Goal: Information Seeking & Learning: Understand process/instructions

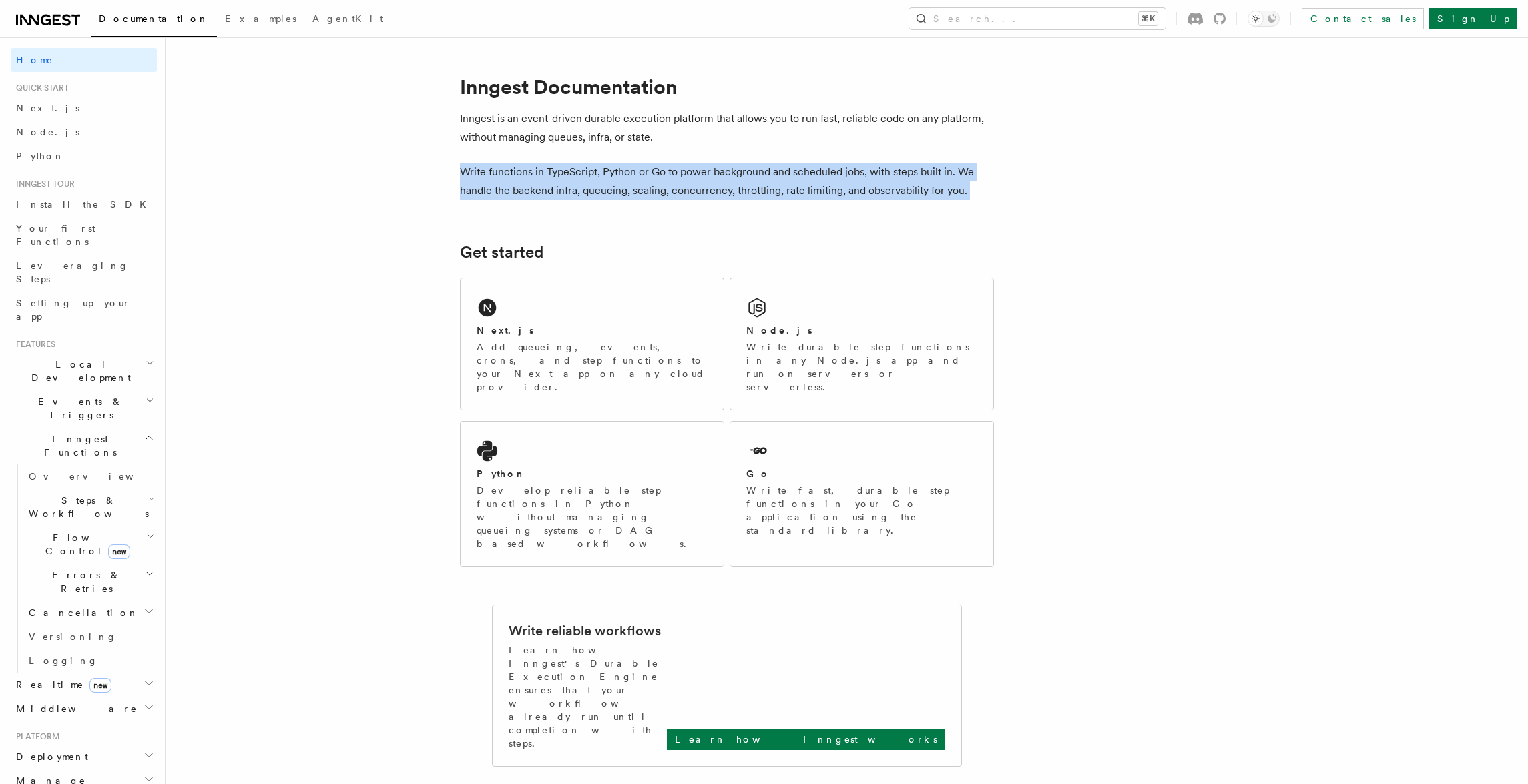
drag, startPoint x: 348, startPoint y: 172, endPoint x: 349, endPoint y: 134, distance: 38.0
drag, startPoint x: 356, startPoint y: 150, endPoint x: 363, endPoint y: 213, distance: 63.4
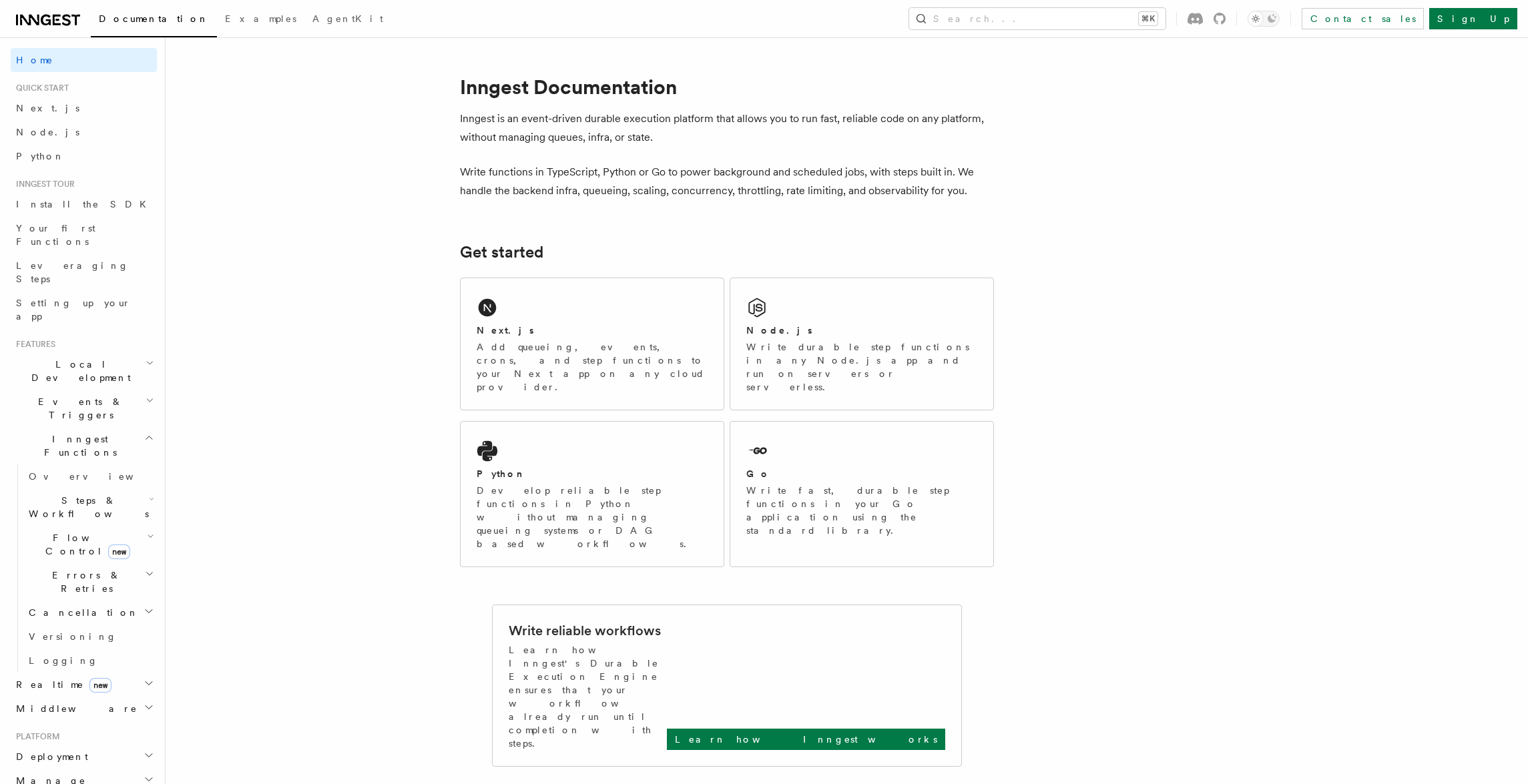
click at [67, 395] on span "Events & Triggers" at bounding box center [78, 408] width 135 height 27
click at [74, 517] on span "Event payload format" at bounding box center [92, 528] width 126 height 24
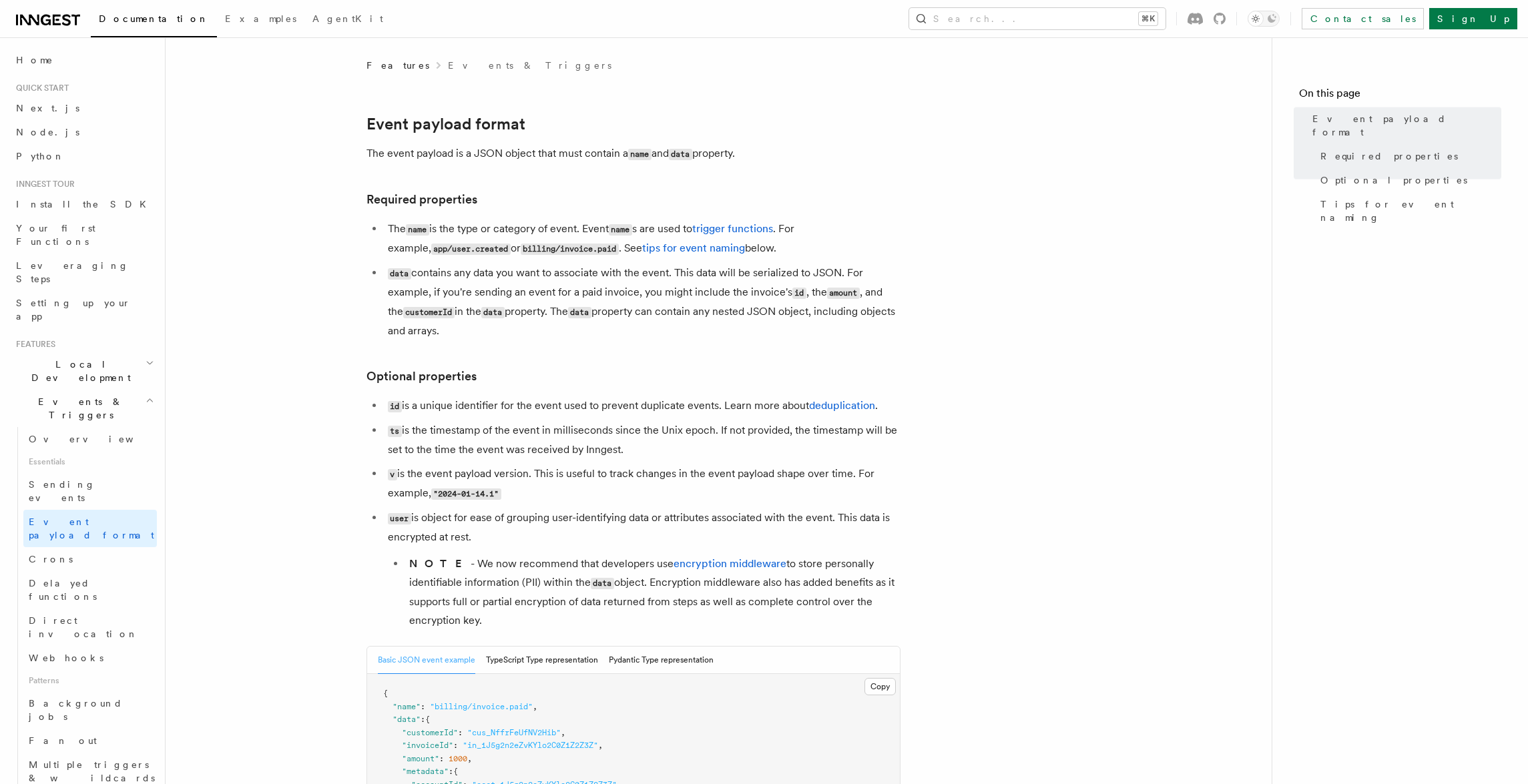
scroll to position [315, 0]
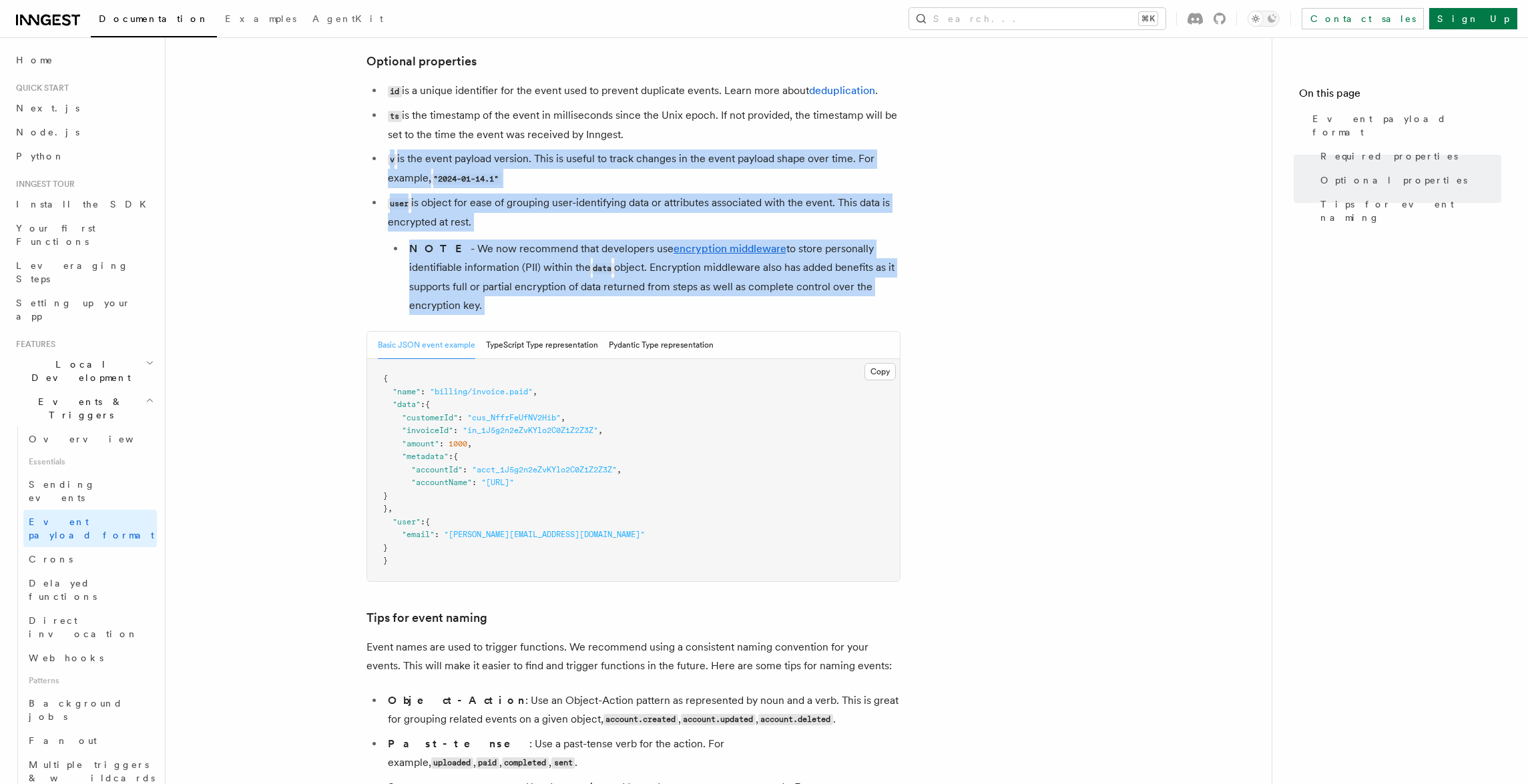
drag, startPoint x: 309, startPoint y: 221, endPoint x: 314, endPoint y: 141, distance: 80.2
click at [313, 170] on article "Features Events & Triggers Event payload format The event payload is a JSON obj…" at bounding box center [718, 470] width 1063 height 1452
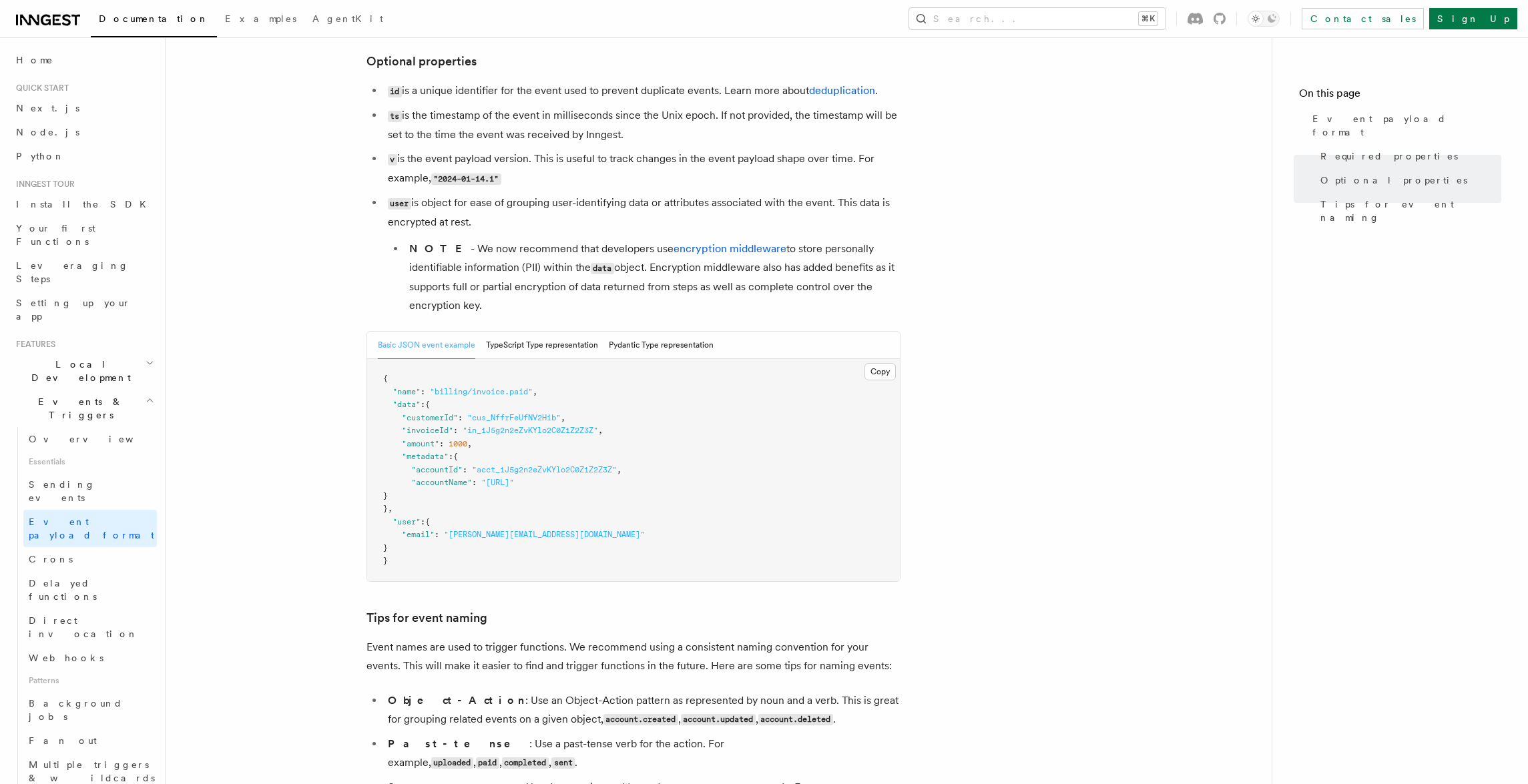
click at [314, 141] on article "Features Events & Triggers Event payload format The event payload is a JSON obj…" at bounding box center [718, 470] width 1063 height 1452
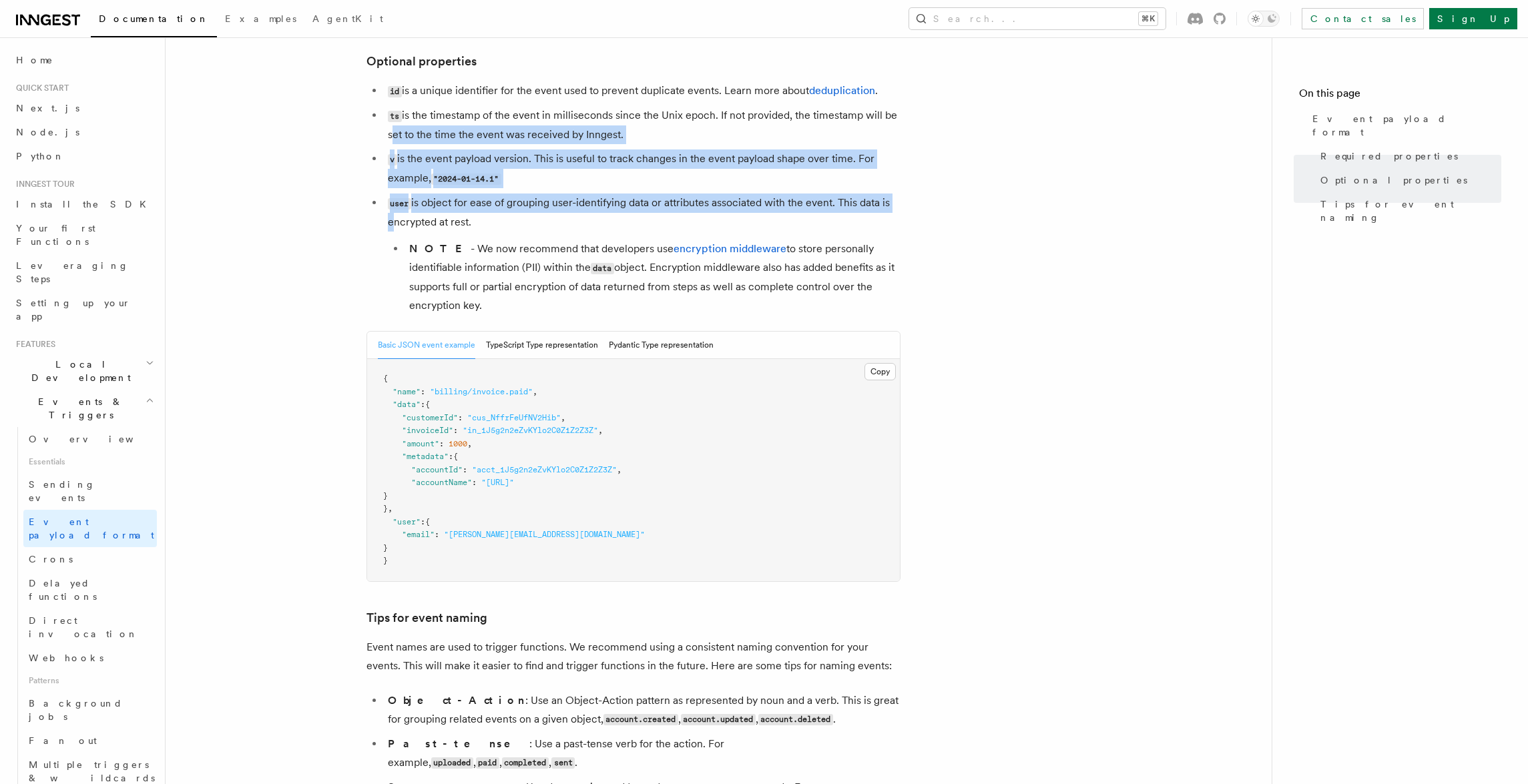
drag, startPoint x: 313, startPoint y: 173, endPoint x: 297, endPoint y: 268, distance: 96.3
click at [297, 267] on article "Features Events & Triggers Event payload format The event payload is a JSON obj…" at bounding box center [718, 470] width 1063 height 1452
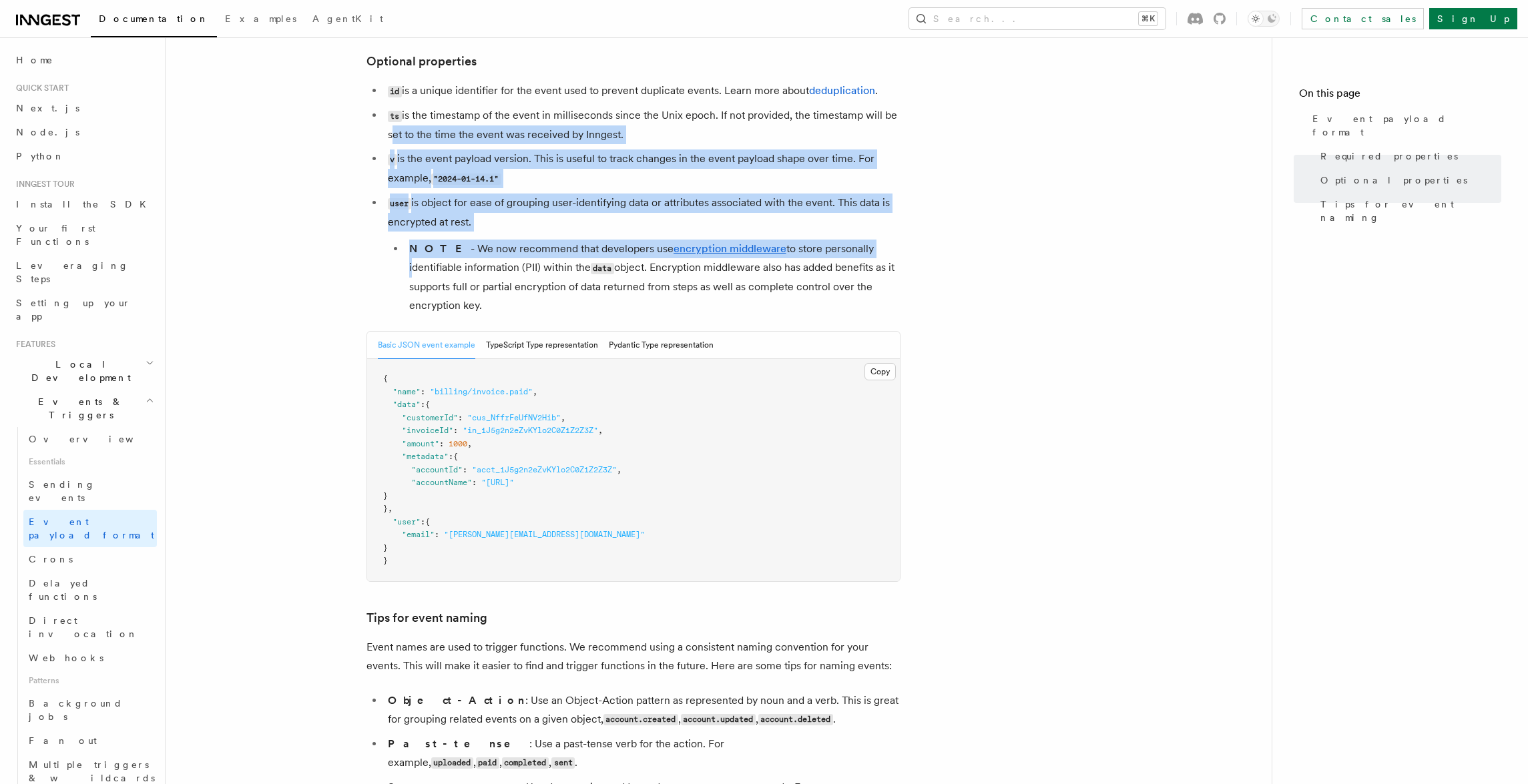
click at [297, 268] on article "Features Events & Triggers Event payload format The event payload is a JSON obj…" at bounding box center [718, 470] width 1063 height 1452
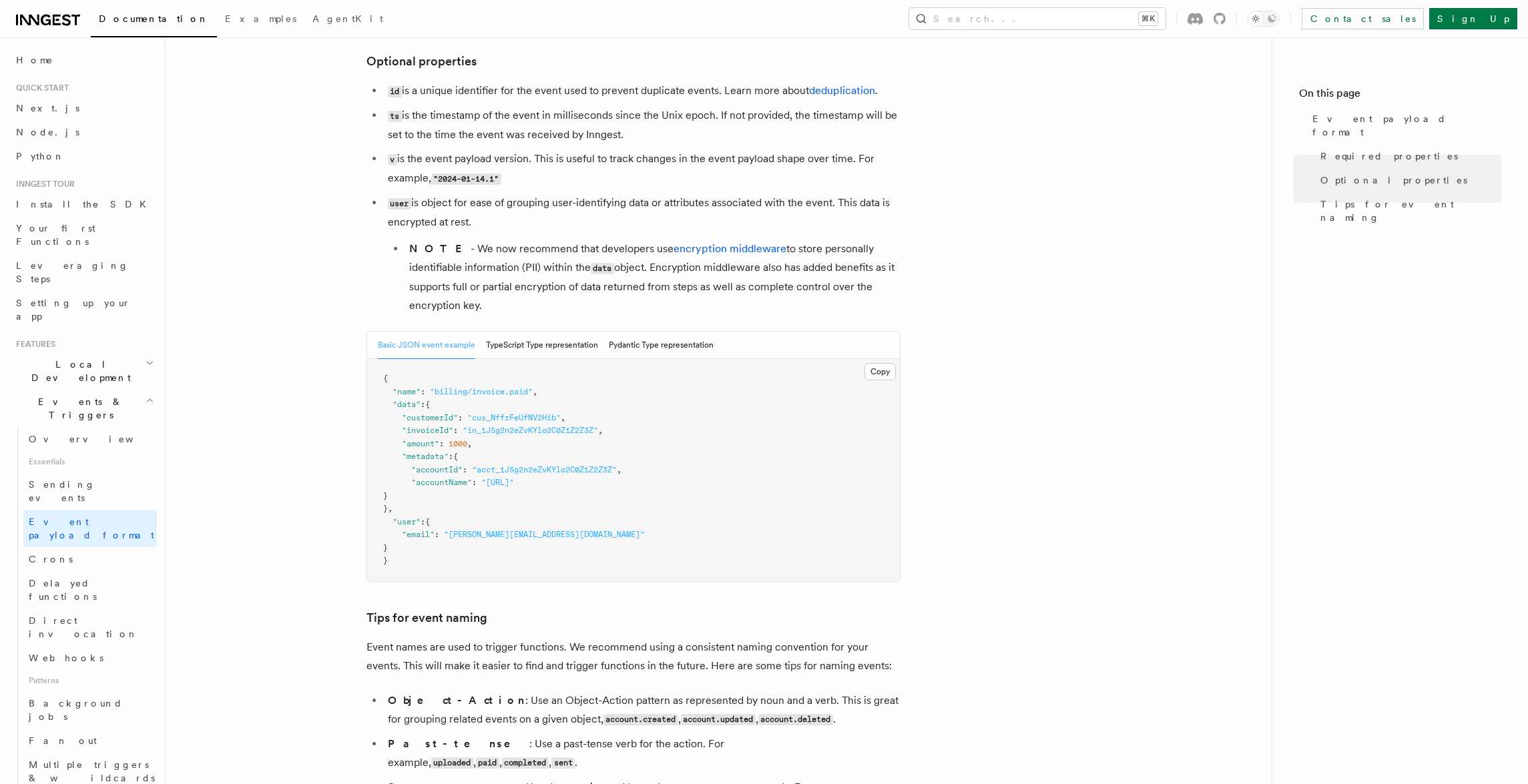
scroll to position [715, 0]
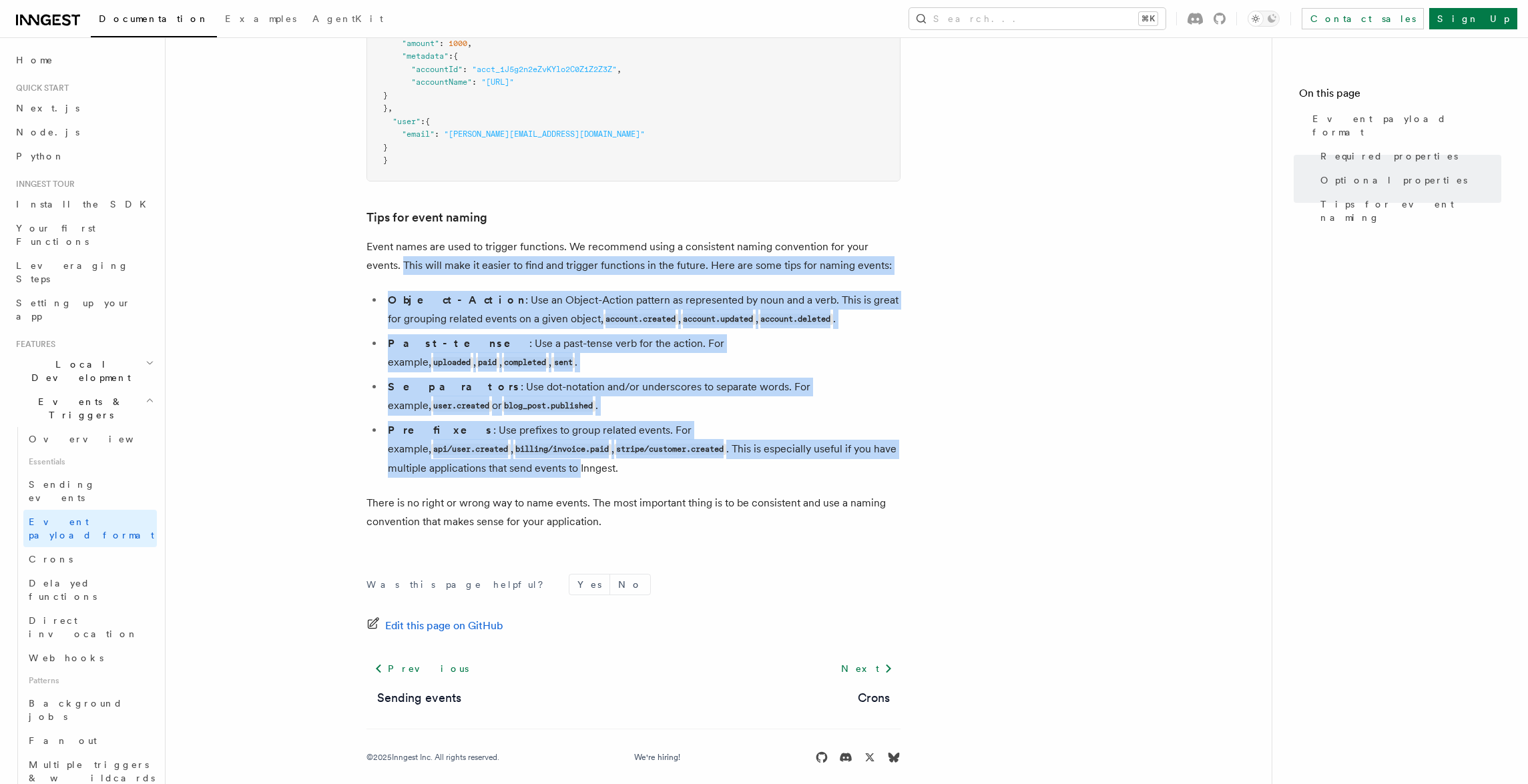
drag, startPoint x: 293, startPoint y: 268, endPoint x: 252, endPoint y: 462, distance: 198.3
click at [252, 462] on article "Features Events & Triggers Event payload format The event payload is a JSON obj…" at bounding box center [718, 69] width 1063 height 1452
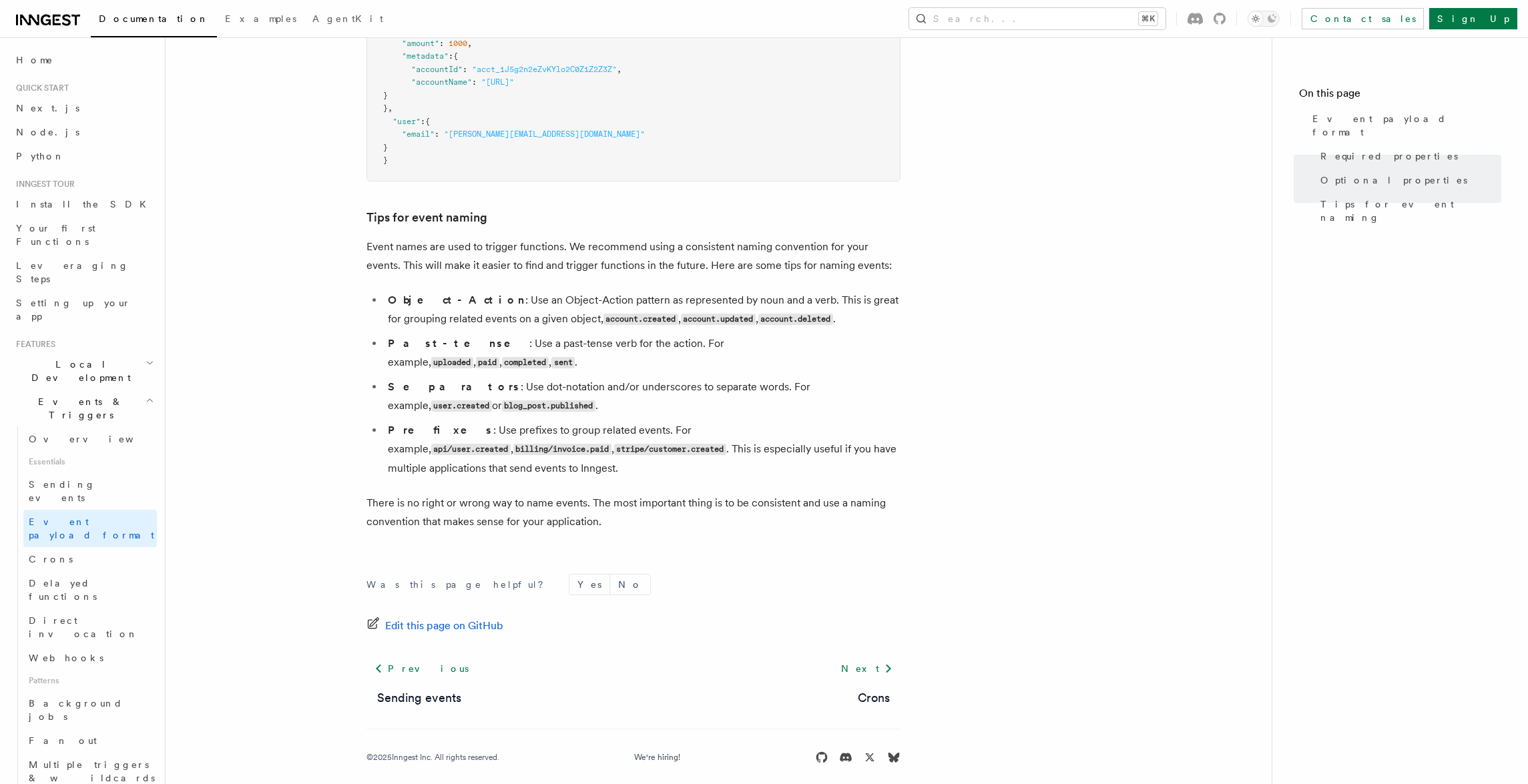
click at [266, 457] on article "Features Events & Triggers Event payload format The event payload is a JSON obj…" at bounding box center [718, 69] width 1063 height 1452
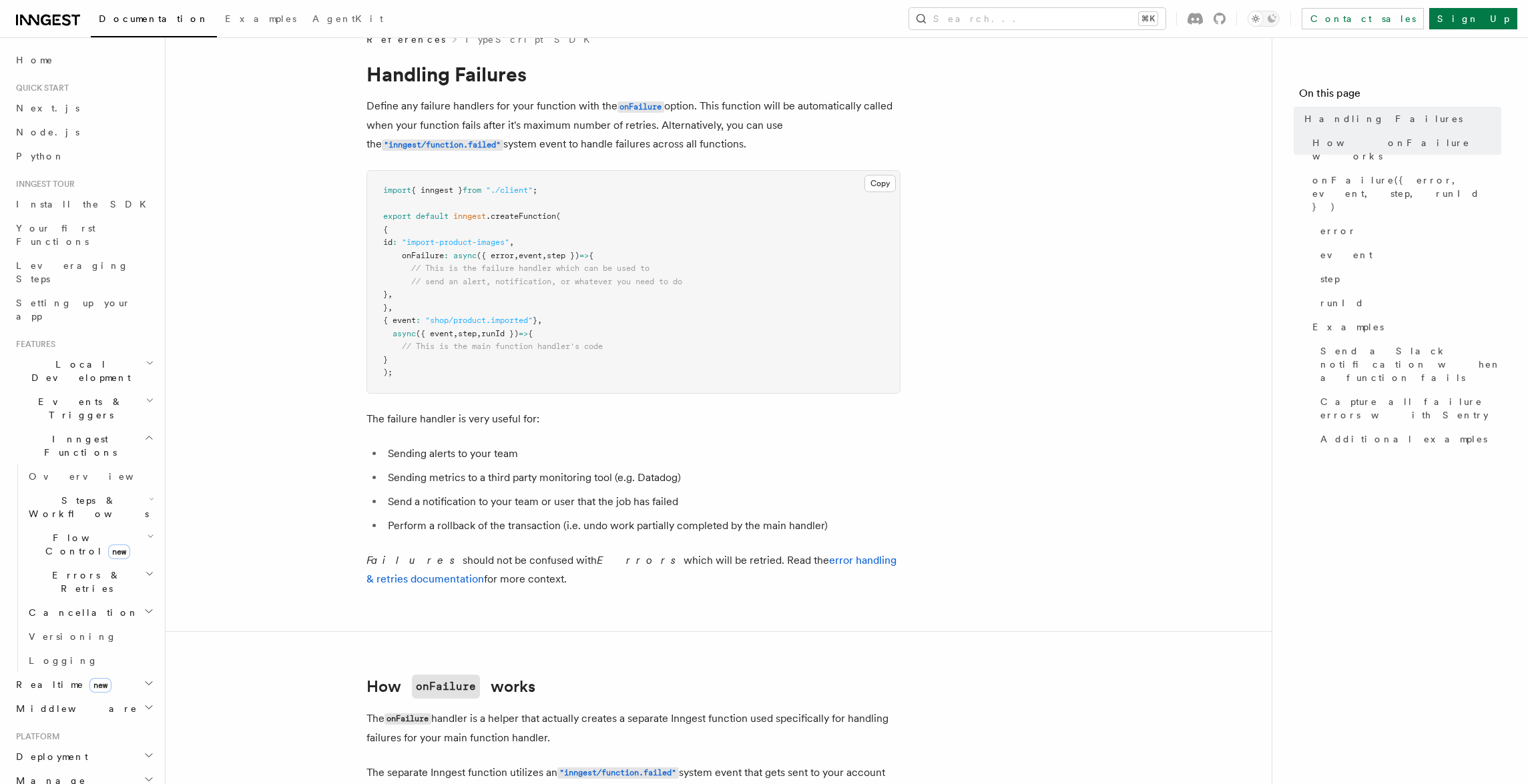
scroll to position [348, 0]
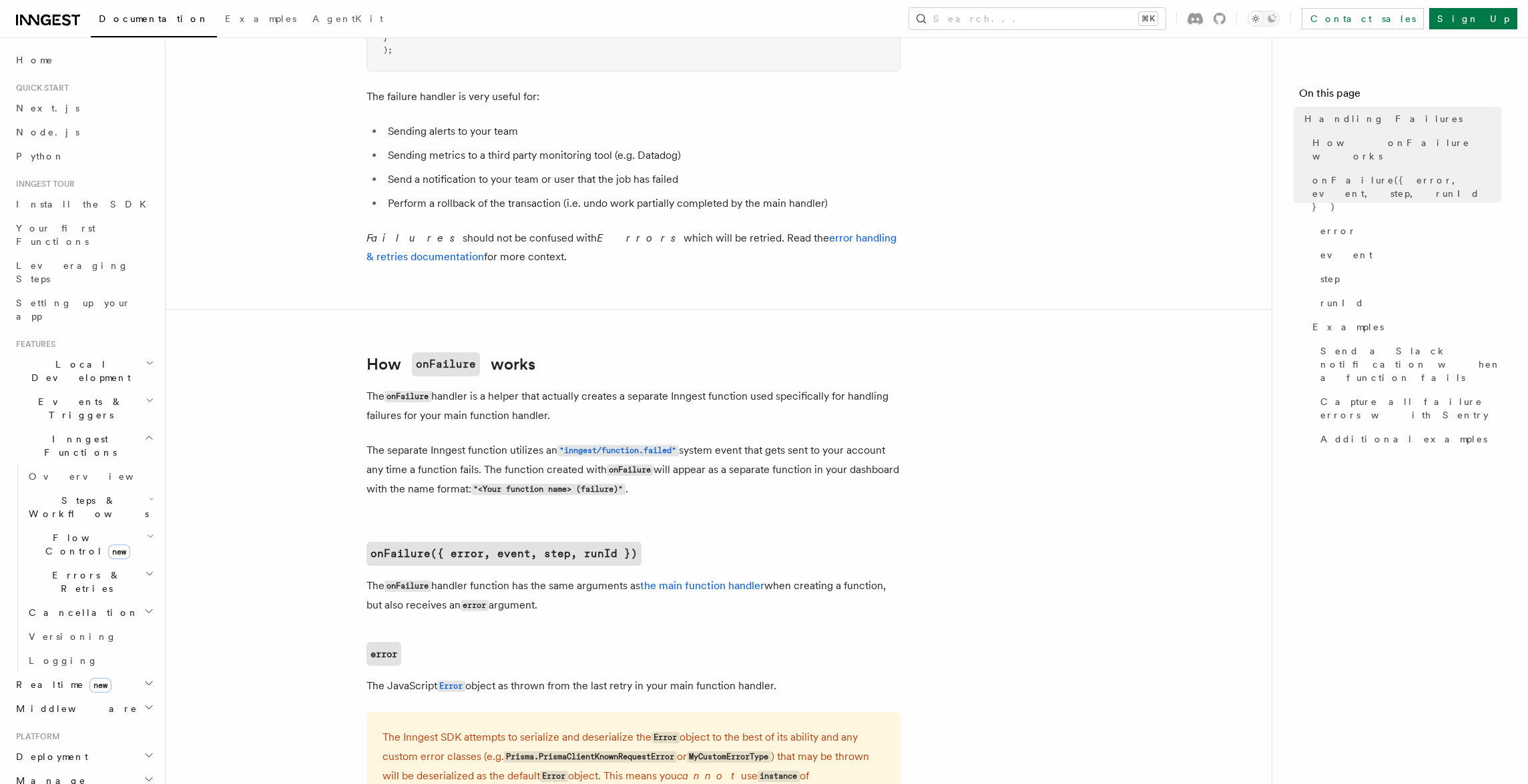
scroll to position [506, 0]
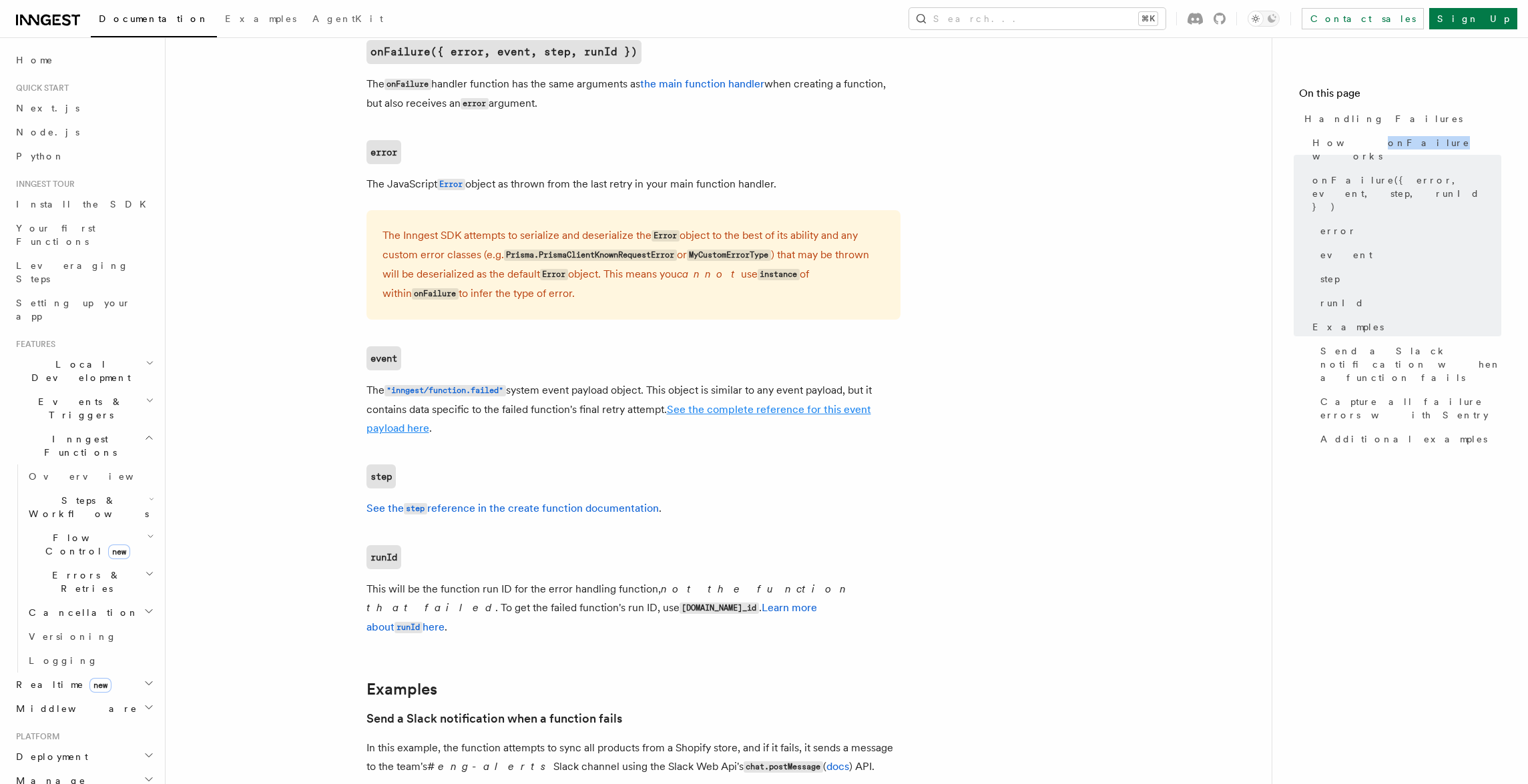
click at [785, 410] on link "See the complete reference for this event payload here" at bounding box center [619, 418] width 505 height 31
click at [766, 234] on p "The Inngest SDK attempts to serialize and deserialize the Error object to the b…" at bounding box center [633, 264] width 502 height 77
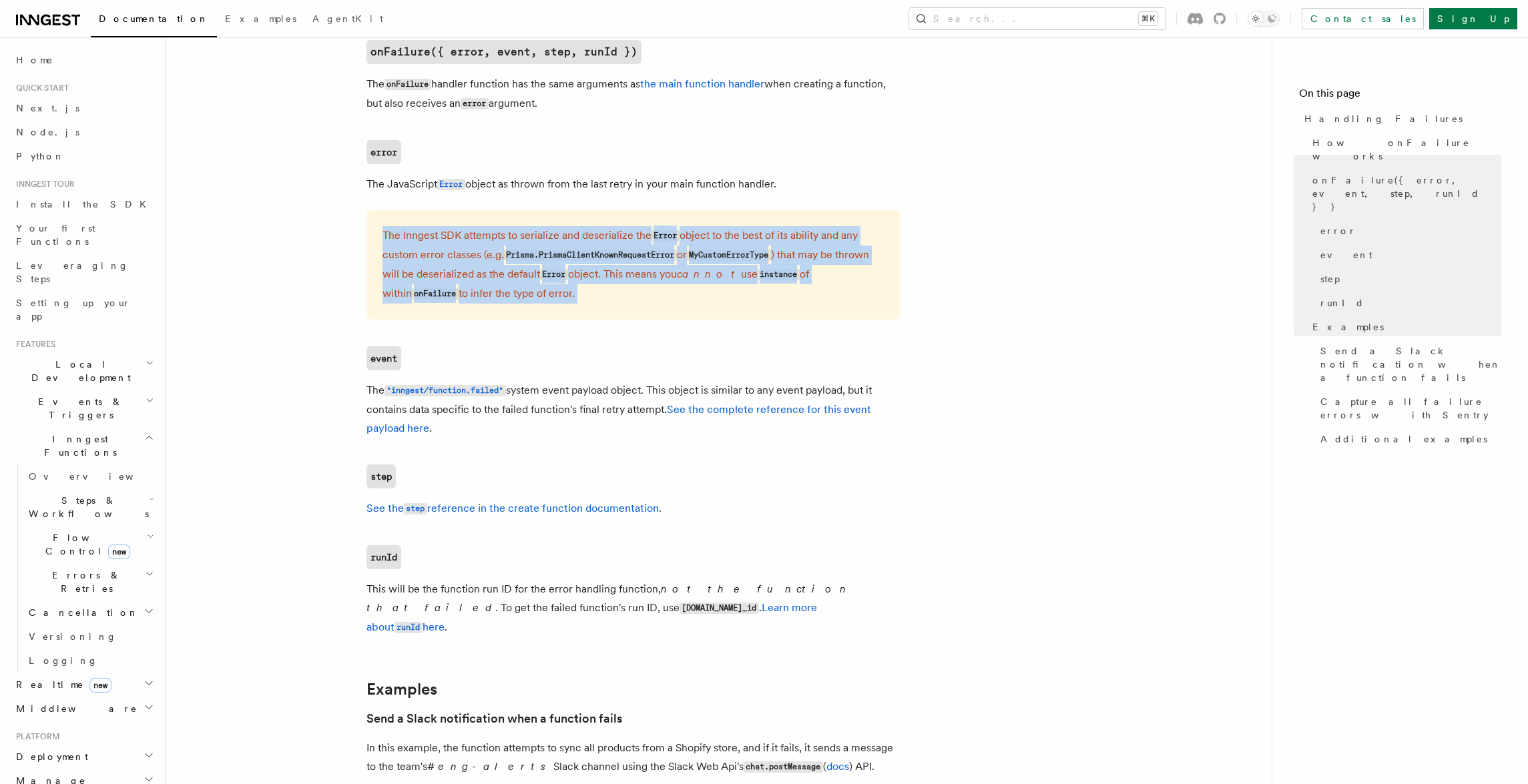
drag, startPoint x: 766, startPoint y: 234, endPoint x: 794, endPoint y: 239, distance: 28.4
click at [766, 234] on p "The Inngest SDK attempts to serialize and deserialize the Error object to the b…" at bounding box center [633, 264] width 502 height 77
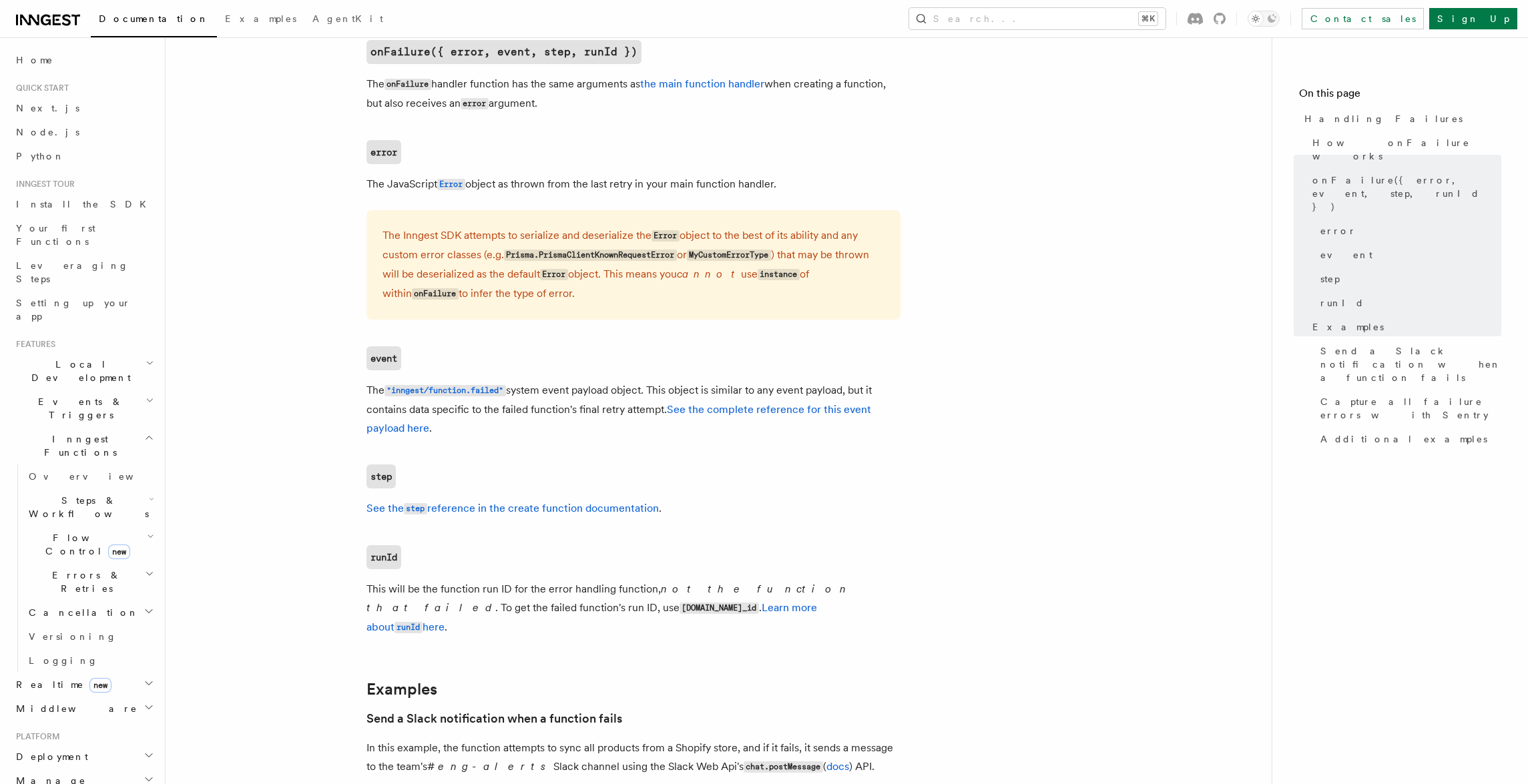
click at [794, 239] on p "The Inngest SDK attempts to serialize and deserialize the Error object to the b…" at bounding box center [633, 264] width 502 height 77
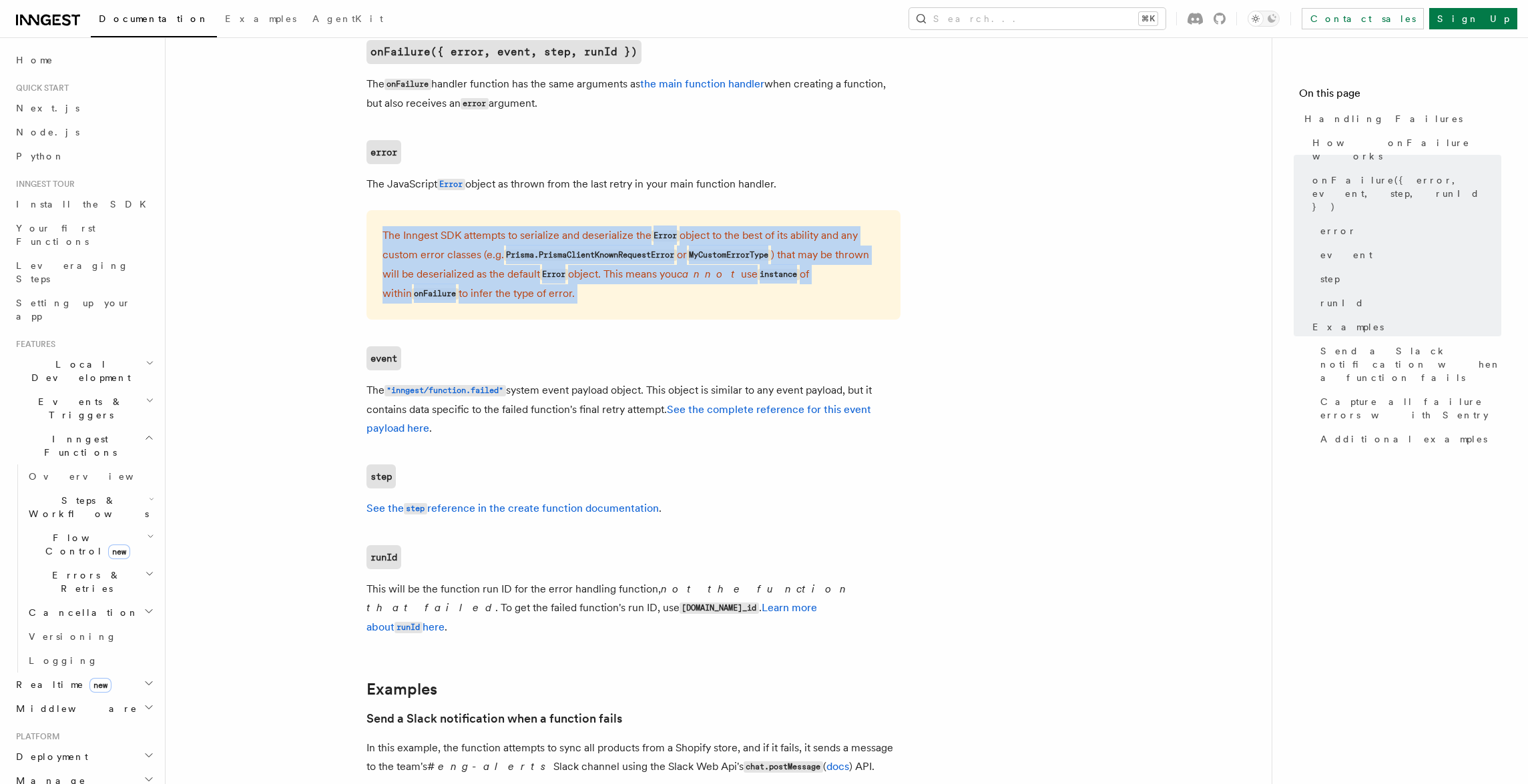
click at [794, 239] on p "The Inngest SDK attempts to serialize and deserialize the Error object to the b…" at bounding box center [633, 264] width 502 height 77
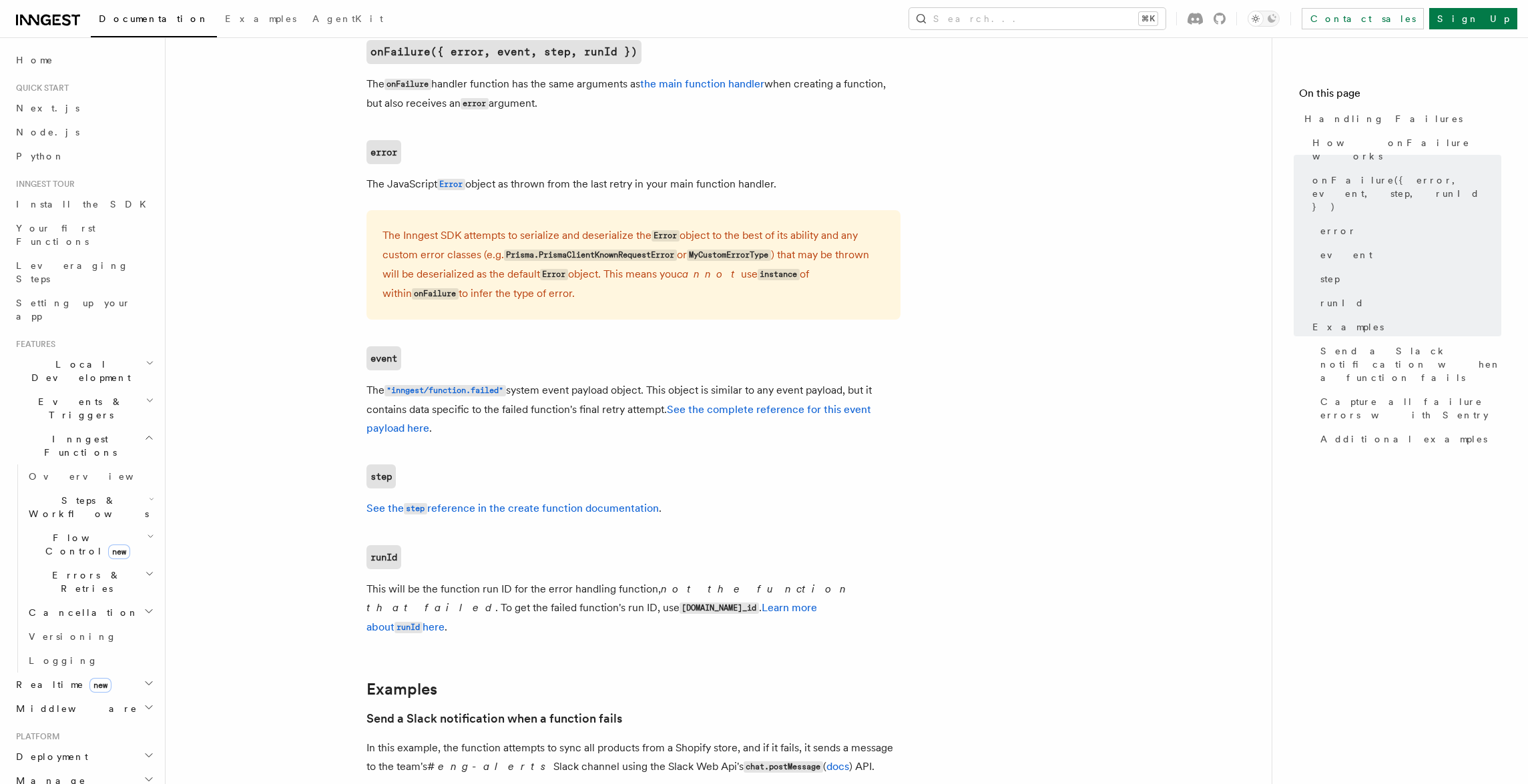
click at [807, 240] on p "The Inngest SDK attempts to serialize and deserialize the Error object to the b…" at bounding box center [633, 264] width 502 height 77
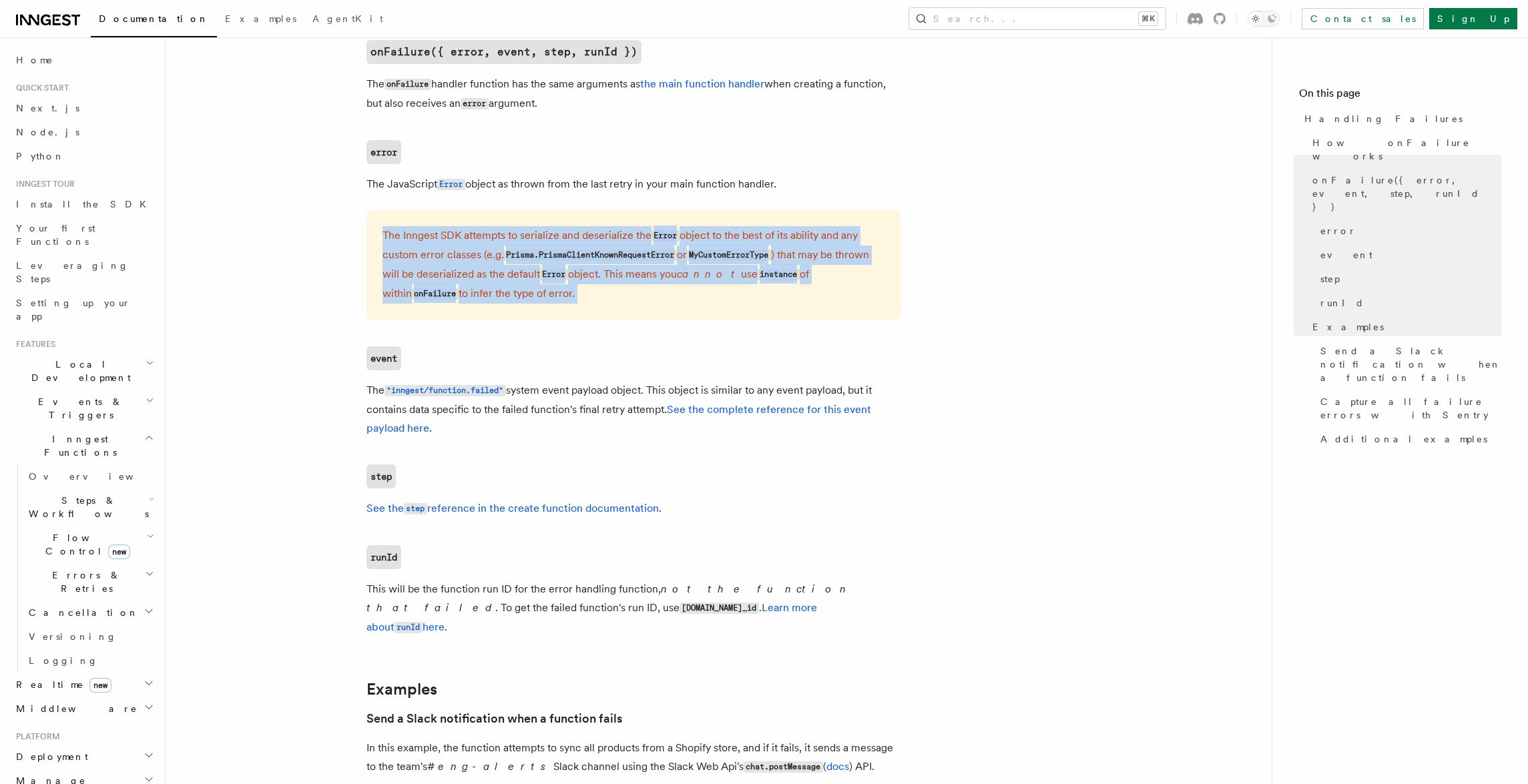
drag, startPoint x: 807, startPoint y: 240, endPoint x: 816, endPoint y: 240, distance: 9.0
click at [807, 240] on p "The Inngest SDK attempts to serialize and deserialize the Error object to the b…" at bounding box center [633, 264] width 502 height 77
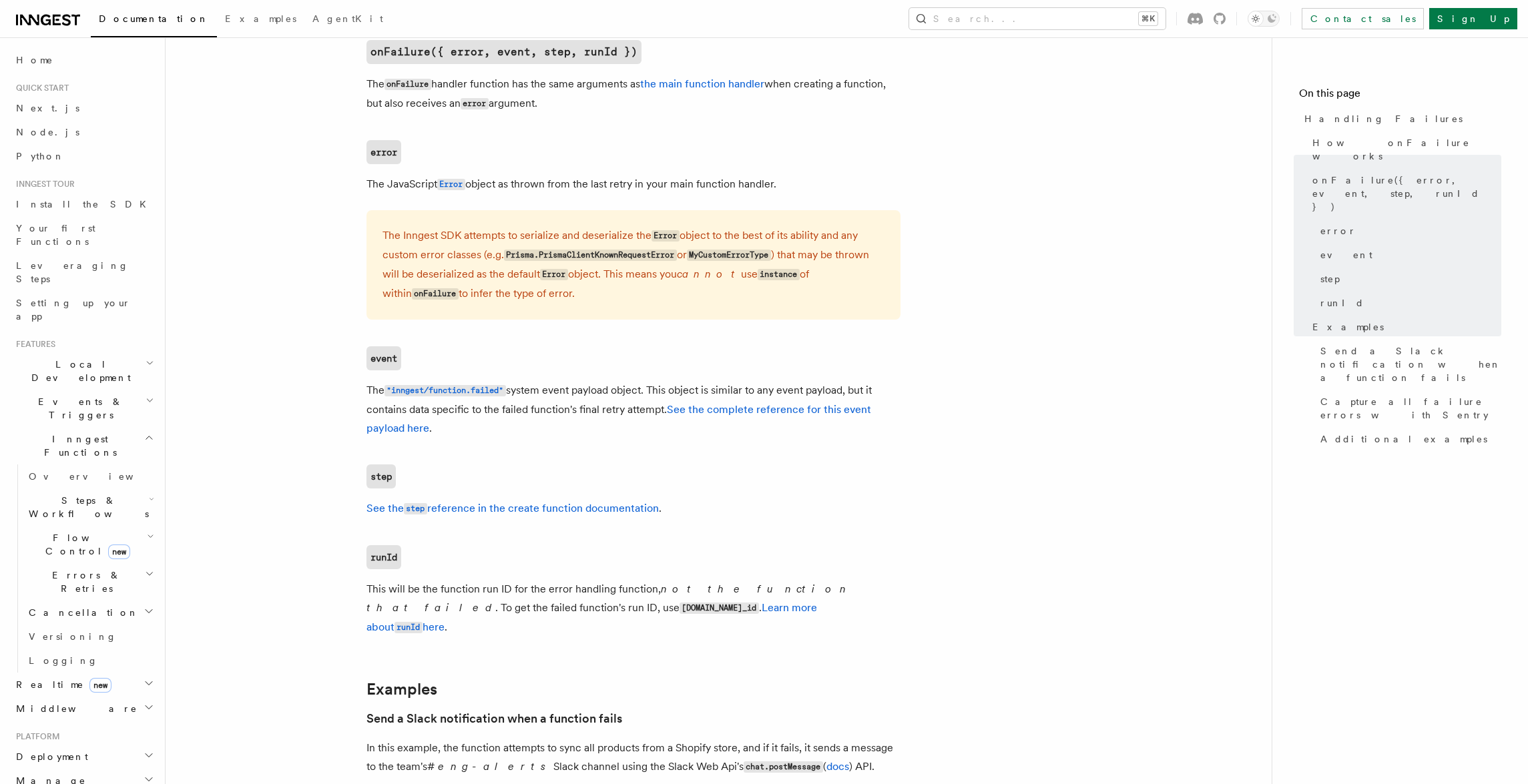
click at [831, 240] on p "The Inngest SDK attempts to serialize and deserialize the Error object to the b…" at bounding box center [633, 264] width 502 height 77
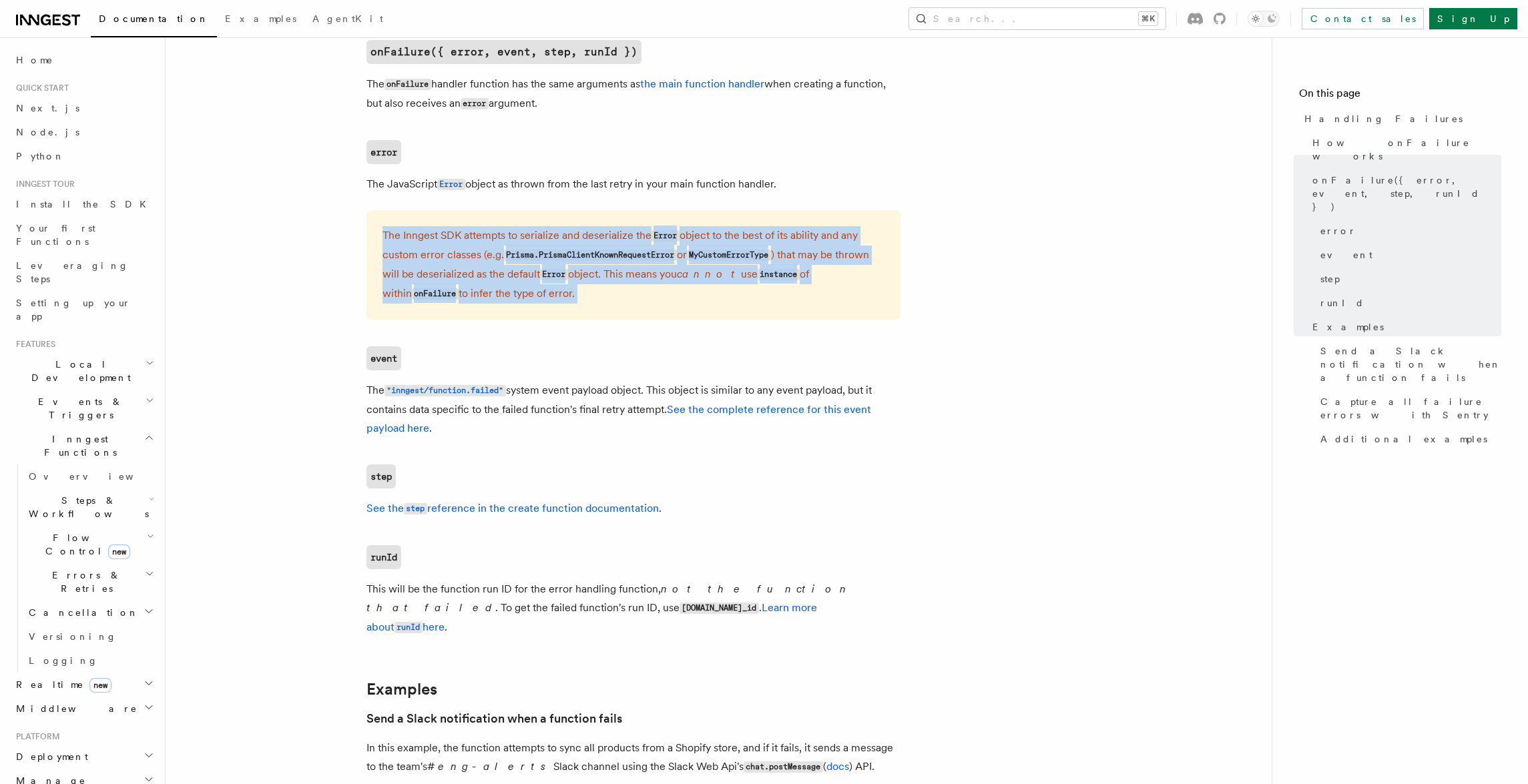
drag, startPoint x: 831, startPoint y: 240, endPoint x: 857, endPoint y: 241, distance: 26.0
click at [832, 240] on p "The Inngest SDK attempts to serialize and deserialize the Error object to the b…" at bounding box center [633, 264] width 502 height 77
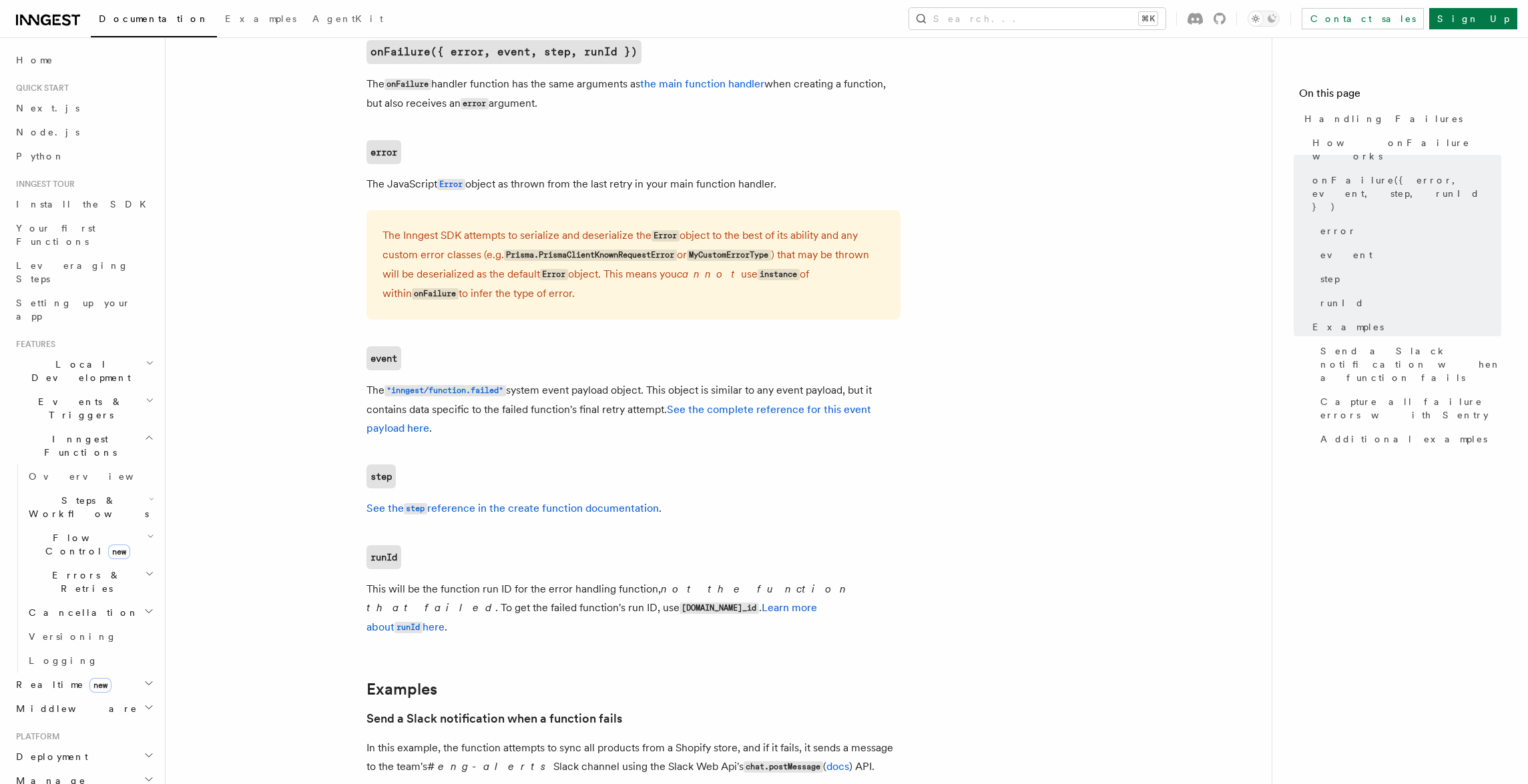
click at [857, 241] on p "The Inngest SDK attempts to serialize and deserialize the Error object to the b…" at bounding box center [633, 264] width 502 height 77
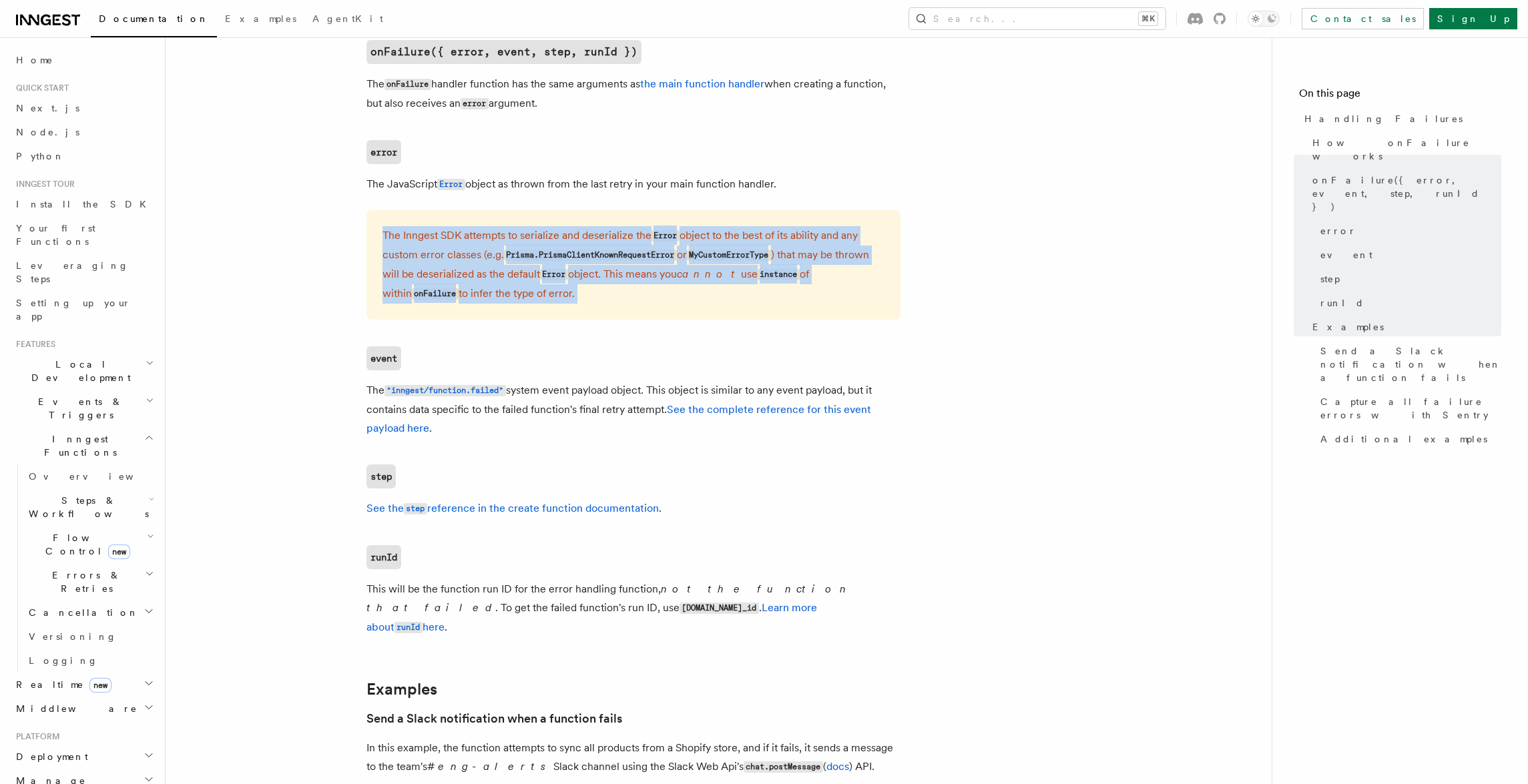
click at [857, 241] on p "The Inngest SDK attempts to serialize and deserialize the Error object to the b…" at bounding box center [633, 264] width 502 height 77
click at [859, 236] on p "The Inngest SDK attempts to serialize and deserialize the Error object to the b…" at bounding box center [633, 264] width 502 height 77
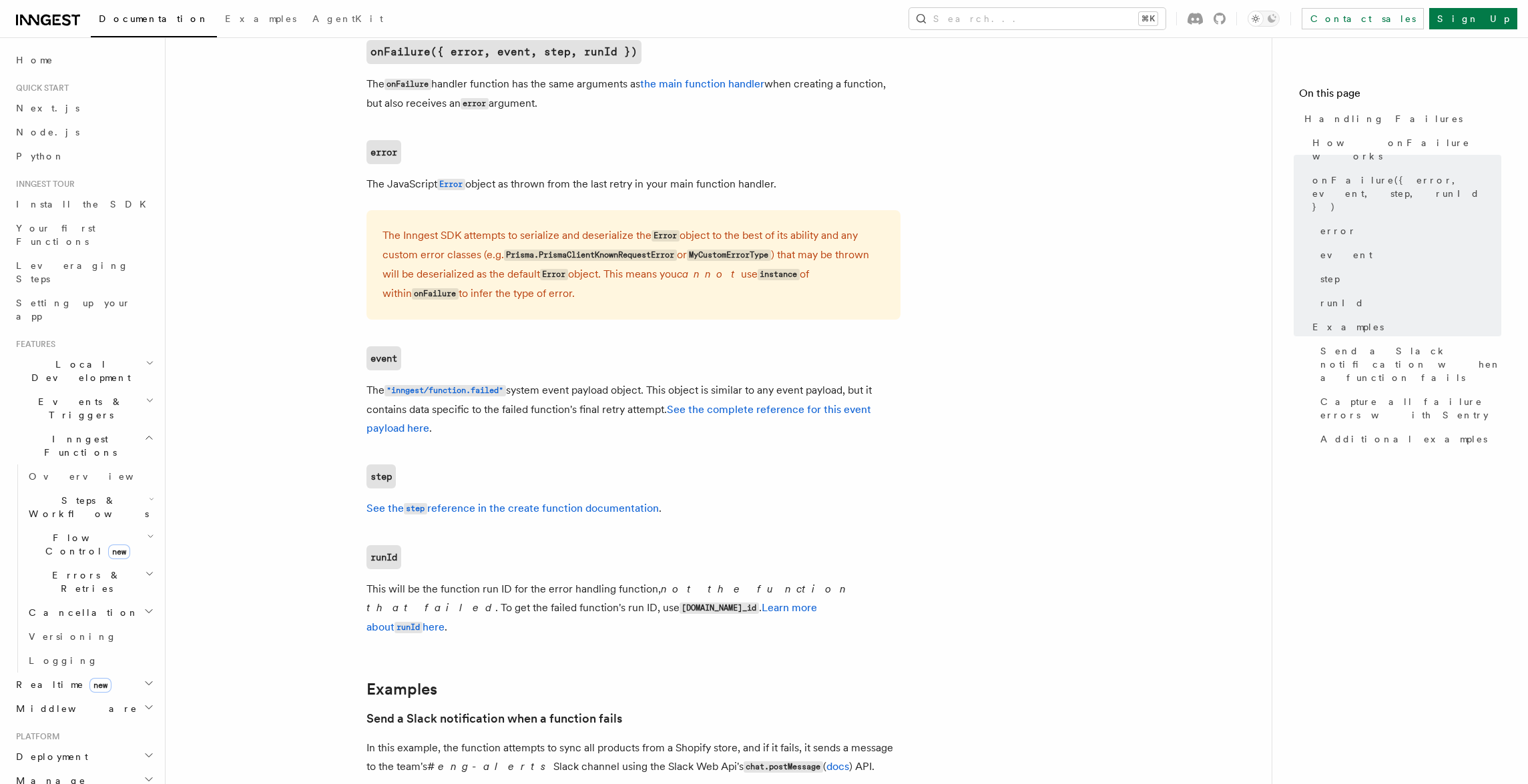
click at [857, 242] on p "The Inngest SDK attempts to serialize and deserialize the Error object to the b…" at bounding box center [633, 264] width 502 height 77
click at [857, 242] on p "The Inngest SDK attempts to serialize and deserialize the Error object to the b…" at bounding box center [633, 264] width 502 height 77
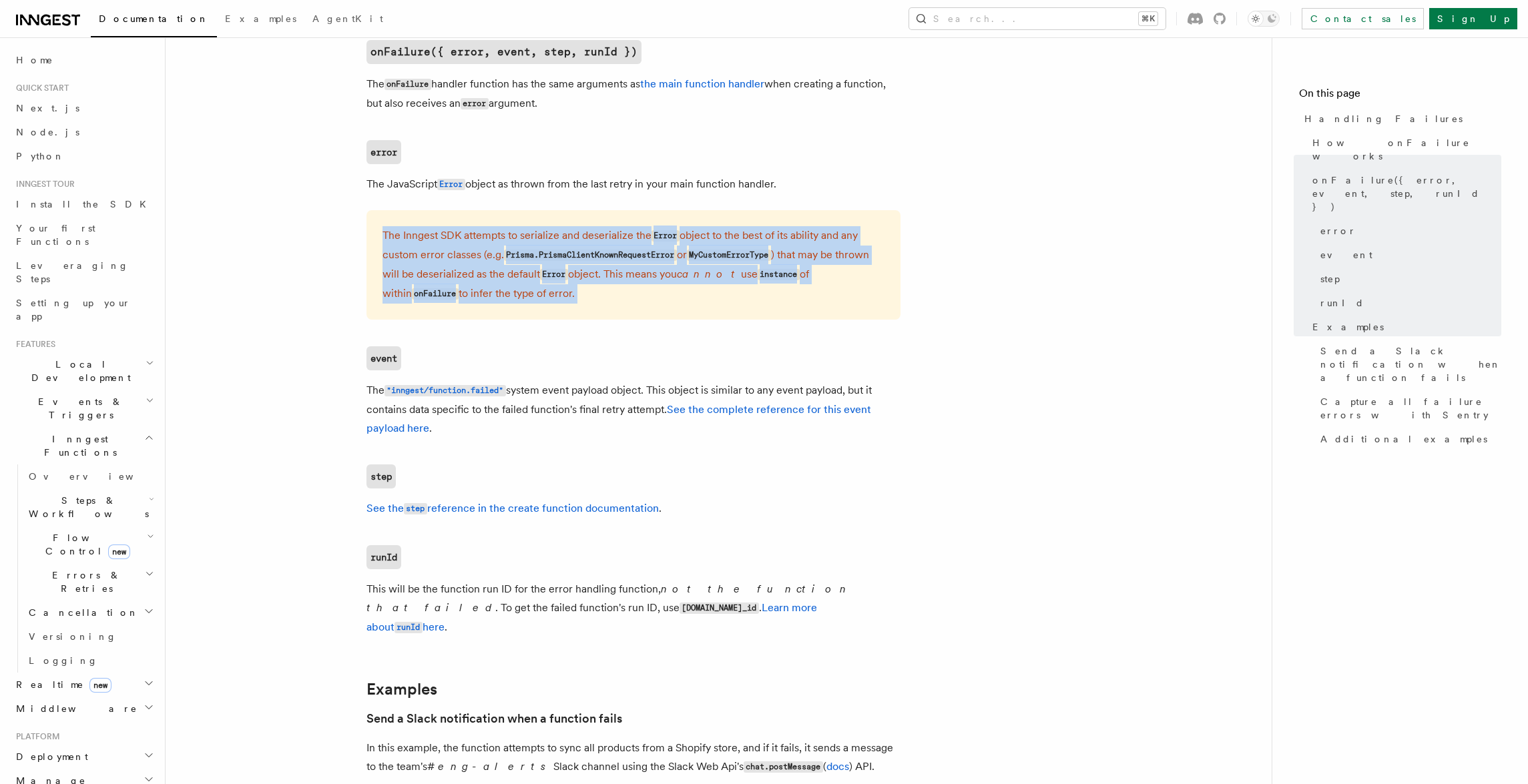
click at [857, 242] on p "The Inngest SDK attempts to serialize and deserialize the Error object to the b…" at bounding box center [633, 264] width 502 height 77
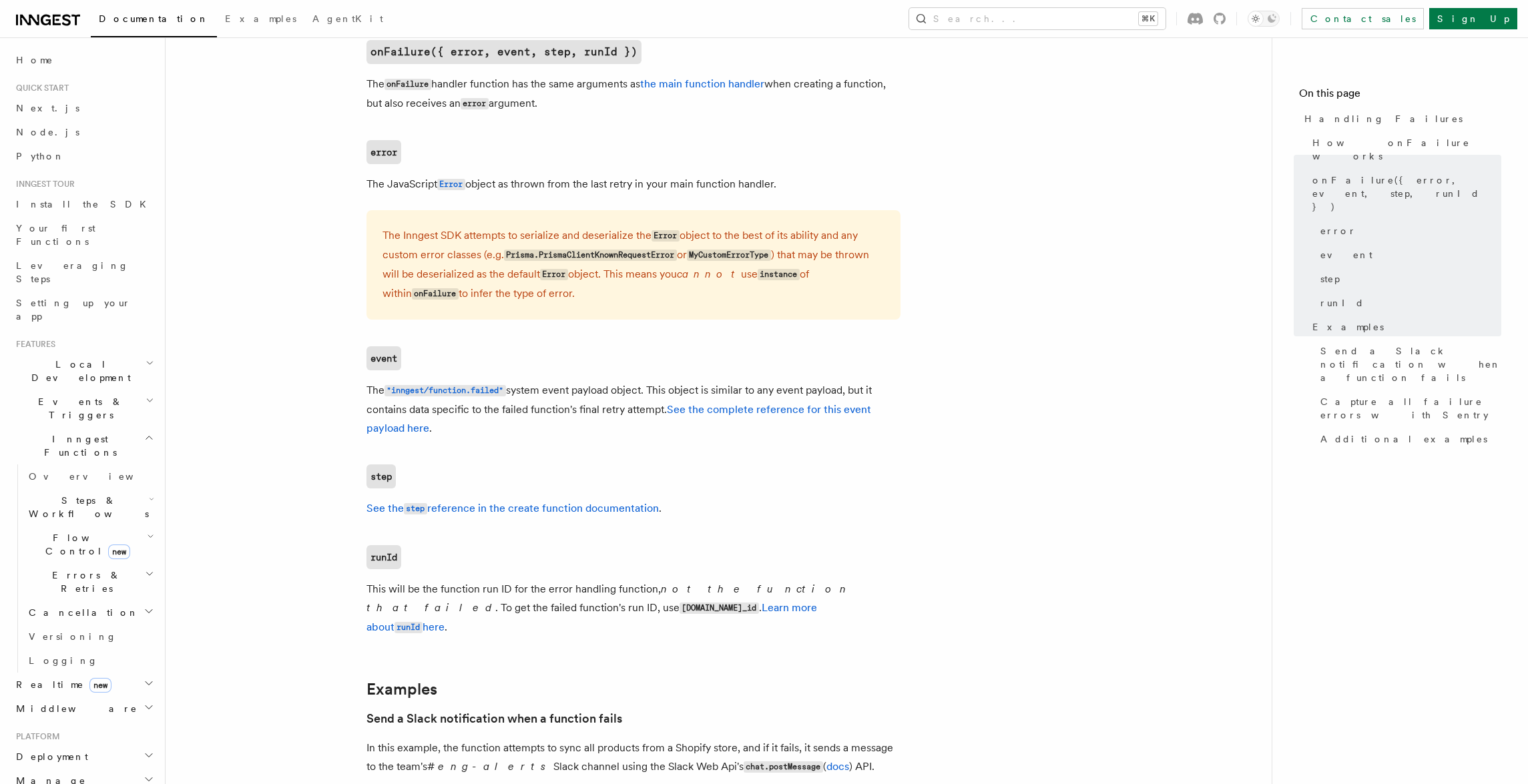
click at [858, 238] on p "The Inngest SDK attempts to serialize and deserialize the Error object to the b…" at bounding box center [633, 264] width 502 height 77
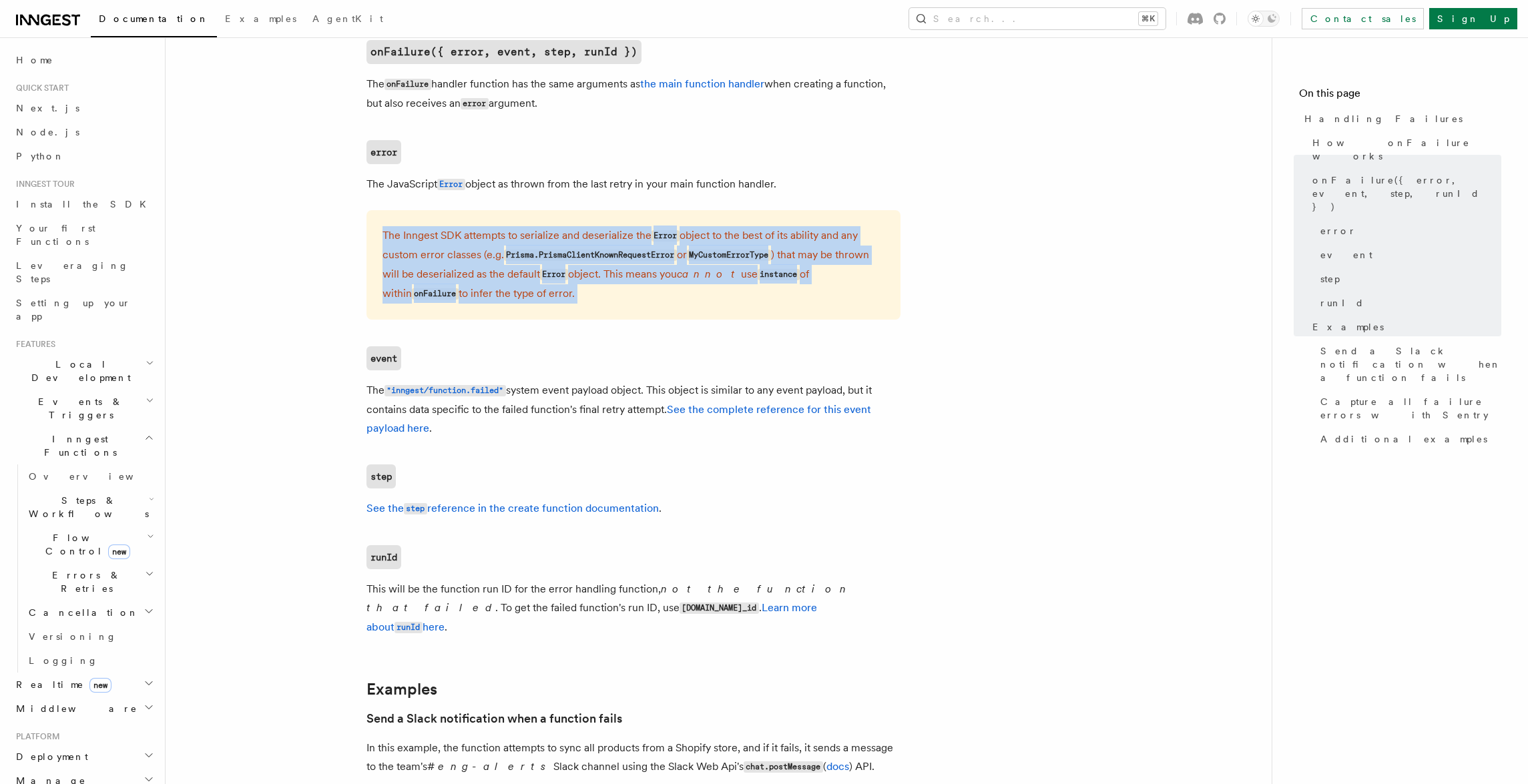
click at [858, 238] on p "The Inngest SDK attempts to serialize and deserialize the Error object to the b…" at bounding box center [633, 264] width 502 height 77
click at [859, 235] on p "The Inngest SDK attempts to serialize and deserialize the Error object to the b…" at bounding box center [633, 264] width 502 height 77
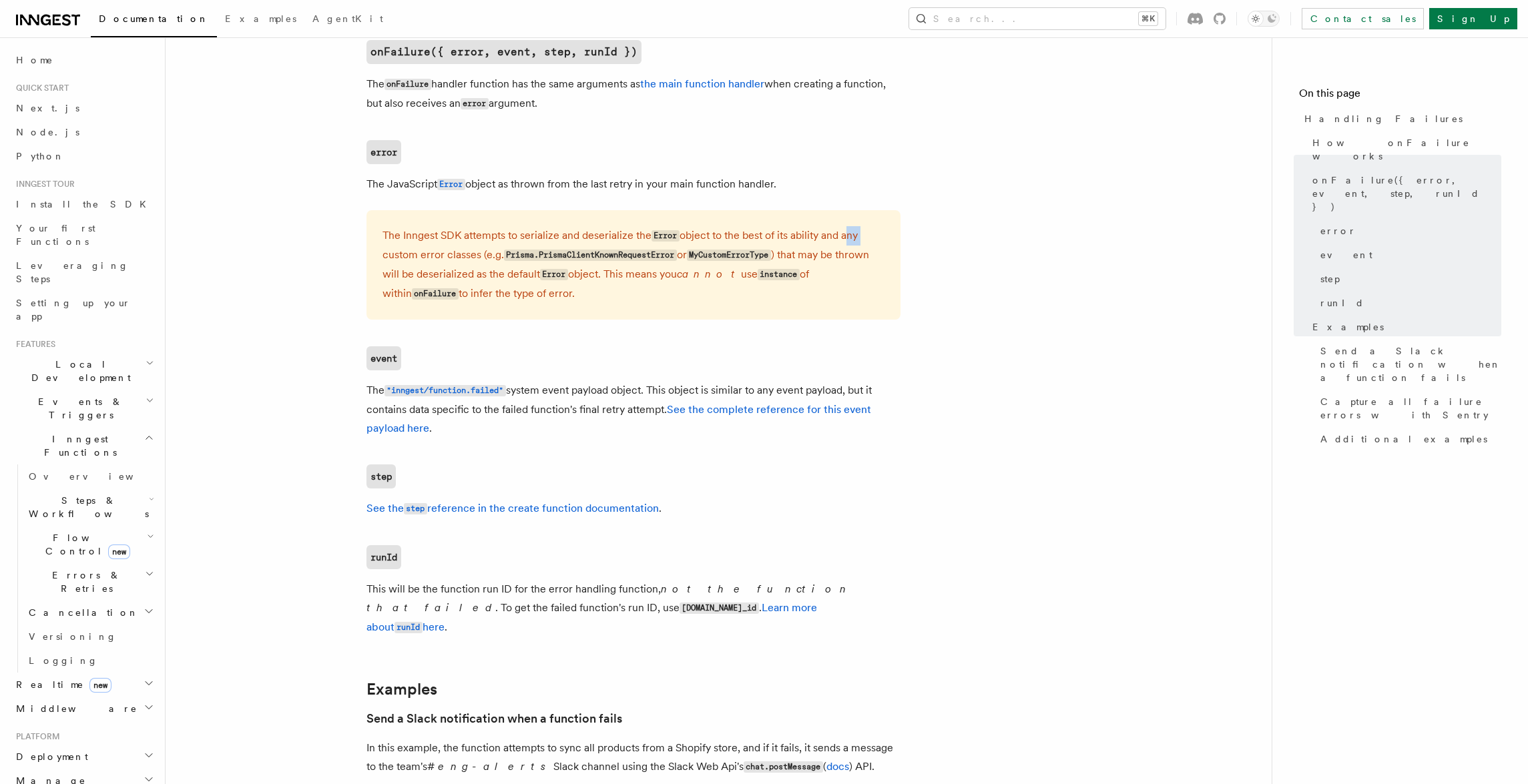
click at [859, 235] on p "The Inngest SDK attempts to serialize and deserialize the Error object to the b…" at bounding box center [633, 264] width 502 height 77
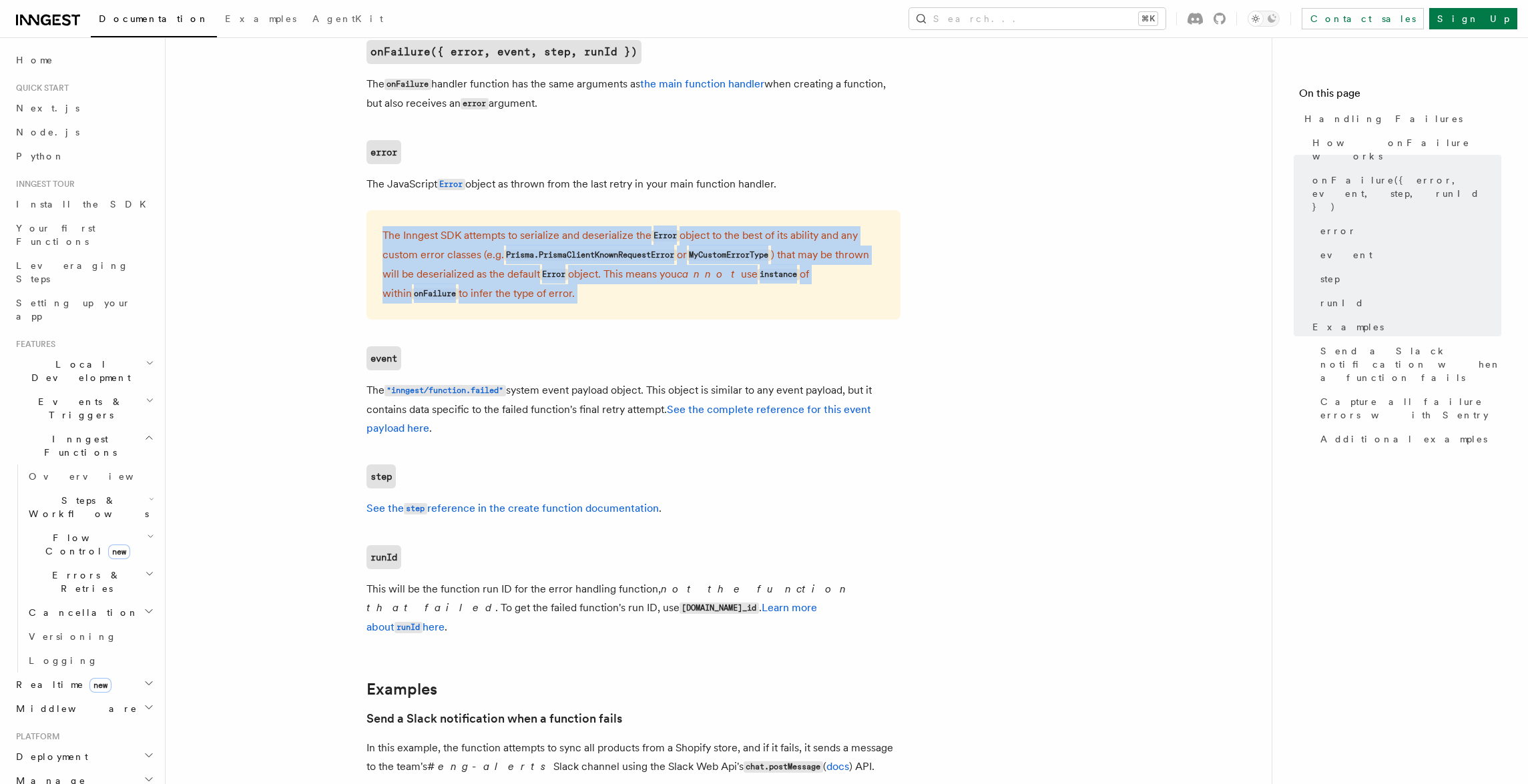
click at [859, 235] on p "The Inngest SDK attempts to serialize and deserialize the Error object to the b…" at bounding box center [633, 264] width 502 height 77
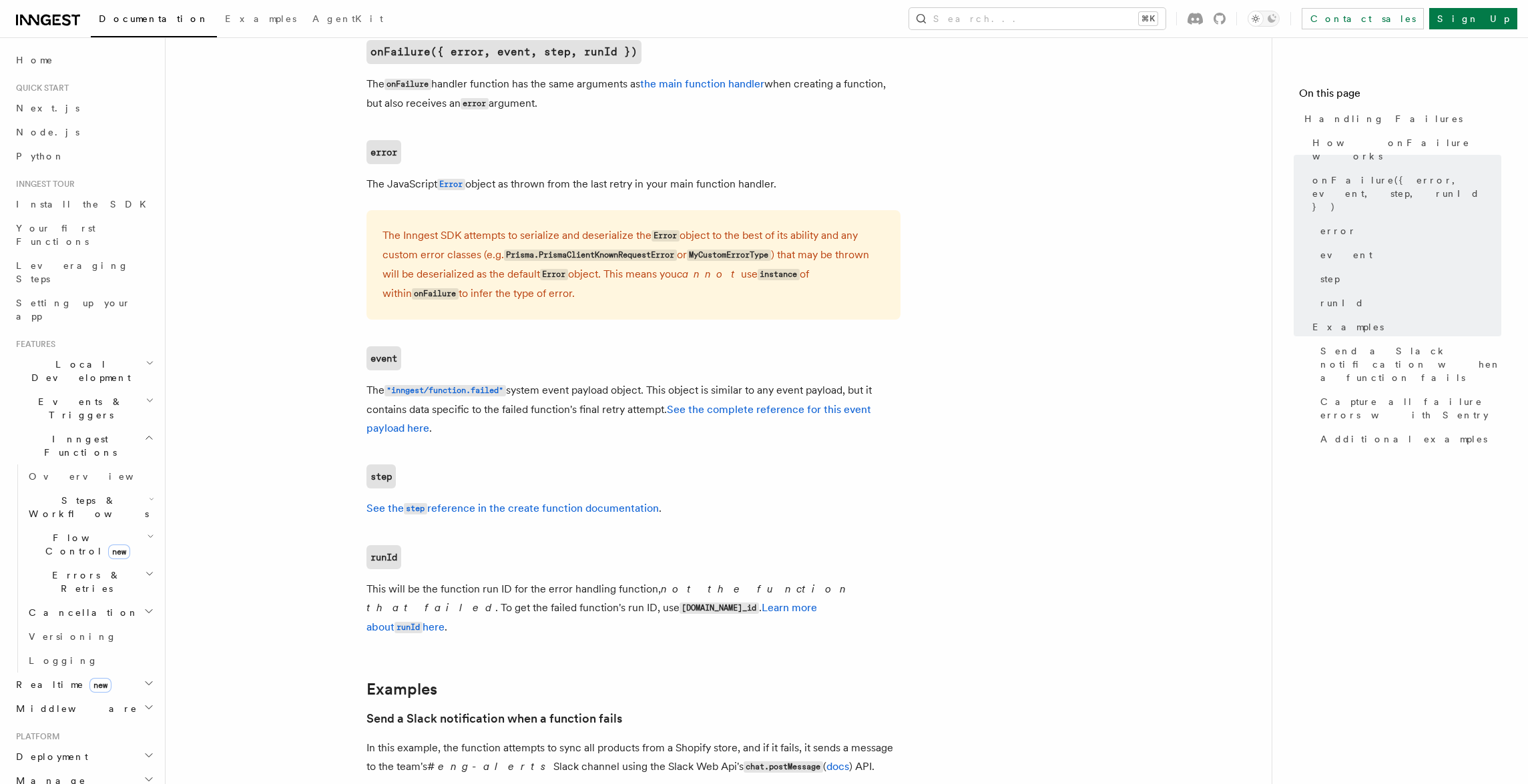
click at [859, 233] on p "The Inngest SDK attempts to serialize and deserialize the Error object to the b…" at bounding box center [633, 264] width 502 height 77
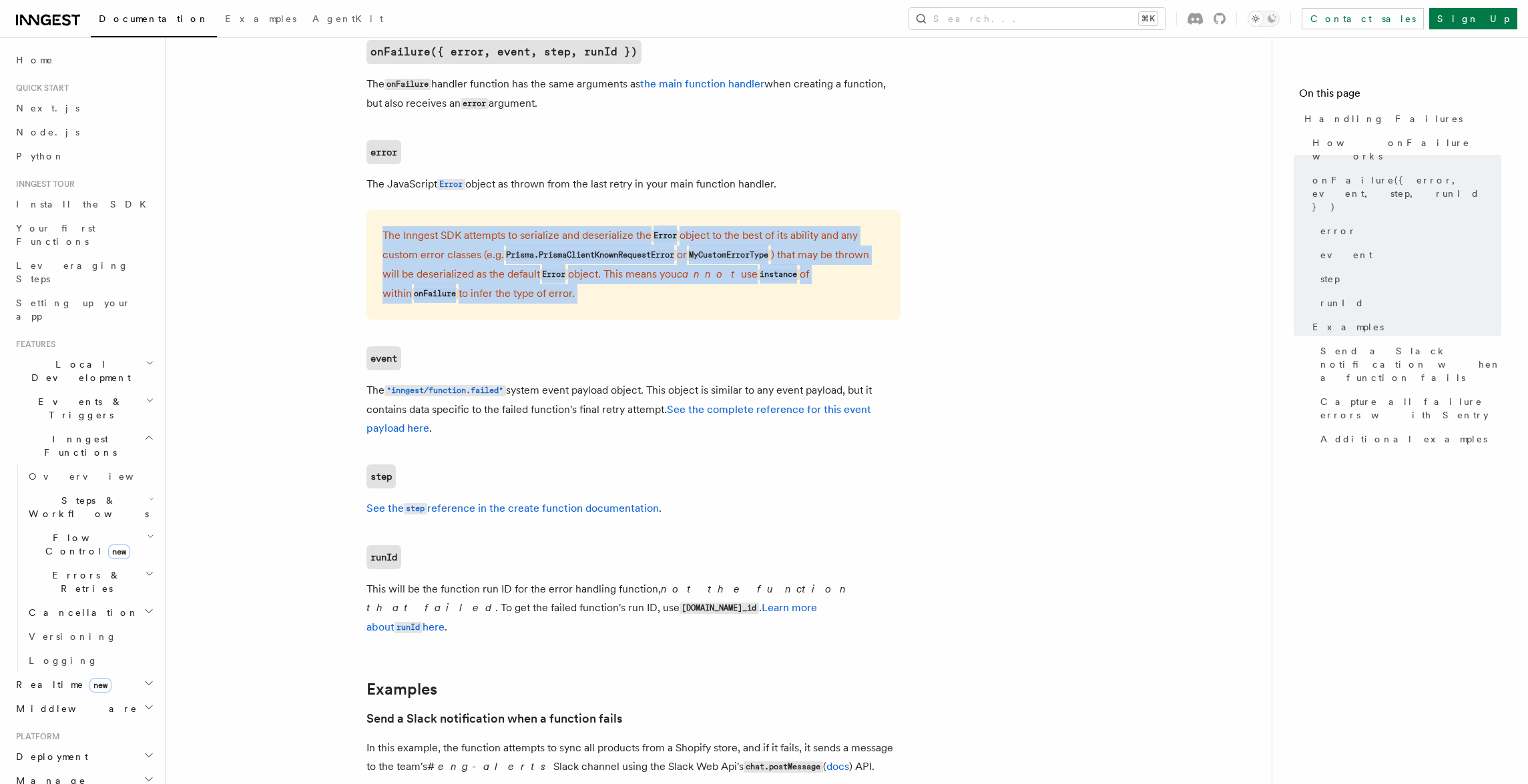
click at [859, 233] on p "The Inngest SDK attempts to serialize and deserialize the Error object to the b…" at bounding box center [633, 264] width 502 height 77
click at [859, 240] on p "The Inngest SDK attempts to serialize and deserialize the Error object to the b…" at bounding box center [633, 264] width 502 height 77
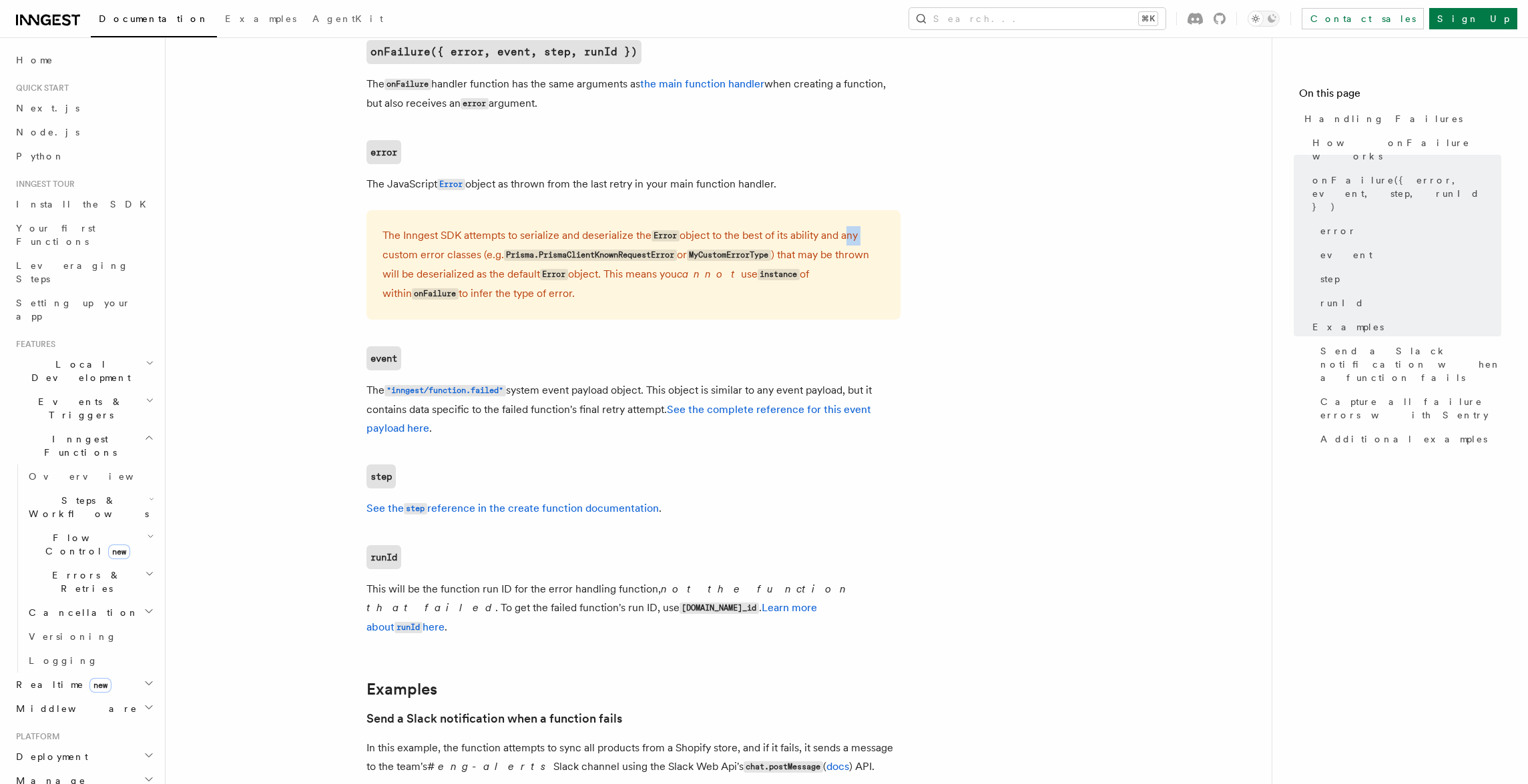
click at [859, 240] on p "The Inngest SDK attempts to serialize and deserialize the Error object to the b…" at bounding box center [633, 264] width 502 height 77
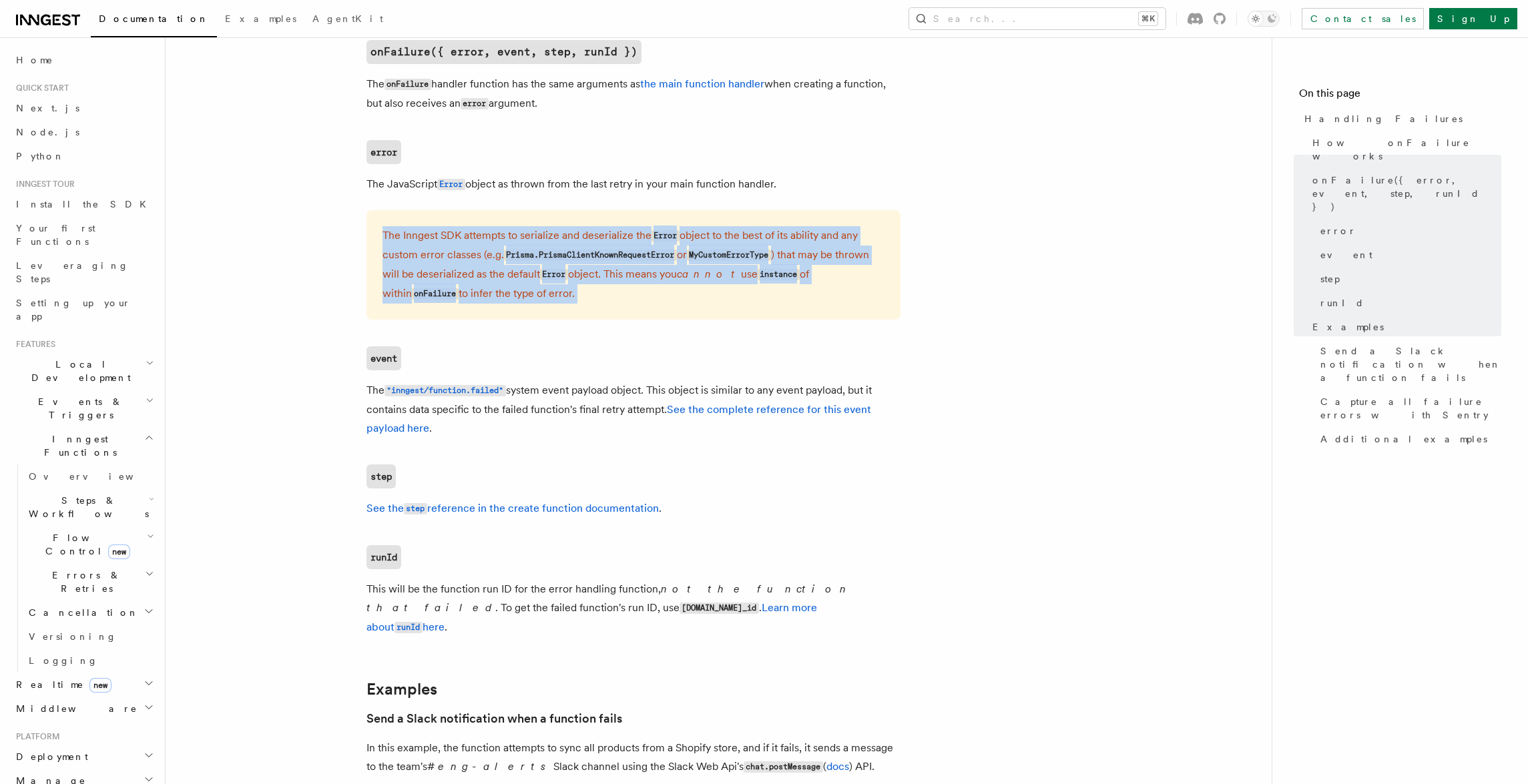
click at [859, 240] on p "The Inngest SDK attempts to serialize and deserialize the Error object to the b…" at bounding box center [633, 264] width 502 height 77
click at [859, 236] on p "The Inngest SDK attempts to serialize and deserialize the Error object to the b…" at bounding box center [633, 264] width 502 height 77
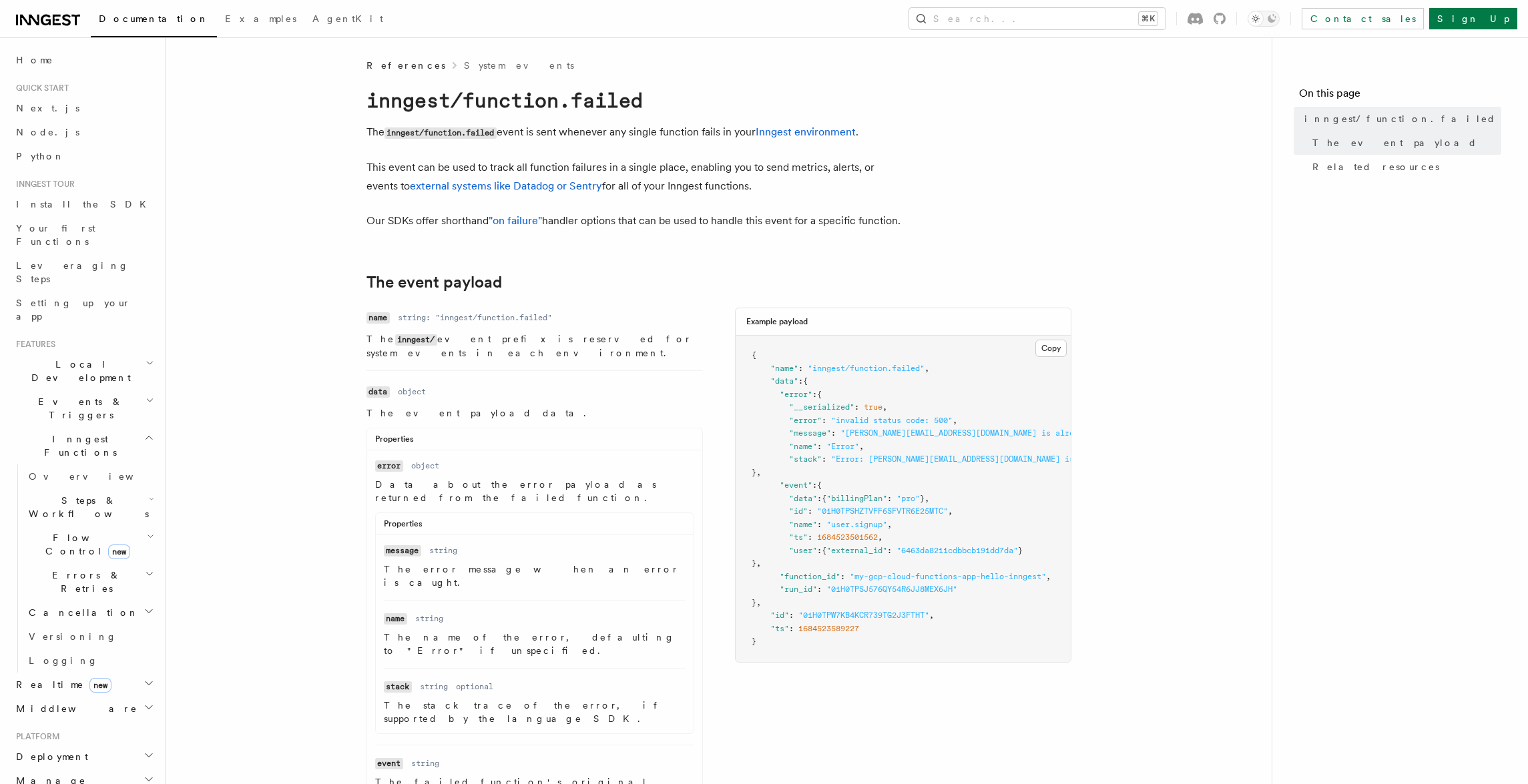
scroll to position [158, 0]
